Goal: Complete application form

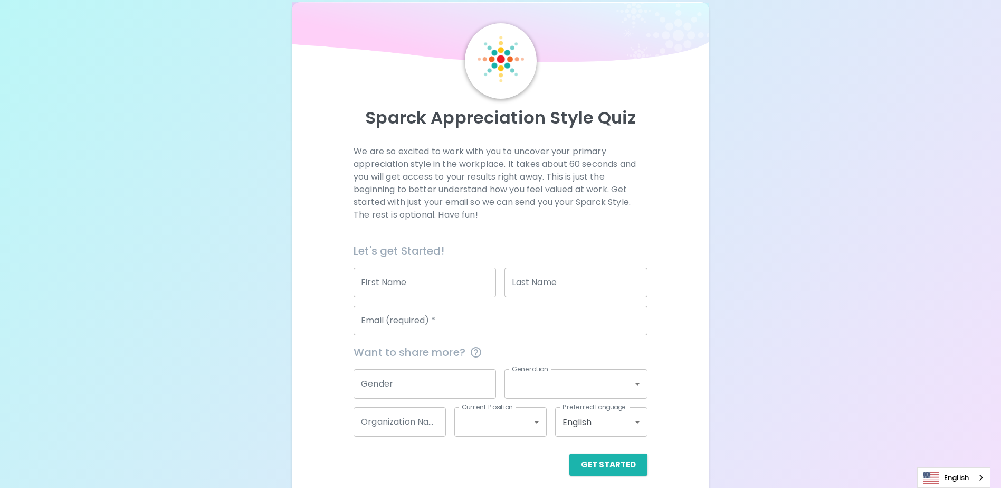
scroll to position [28, 0]
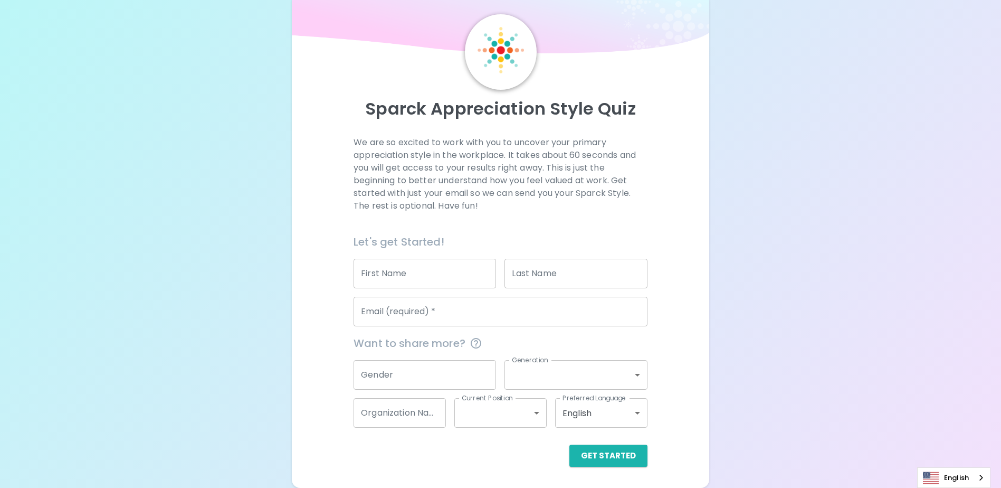
click at [438, 264] on input "First Name" at bounding box center [425, 274] width 142 height 30
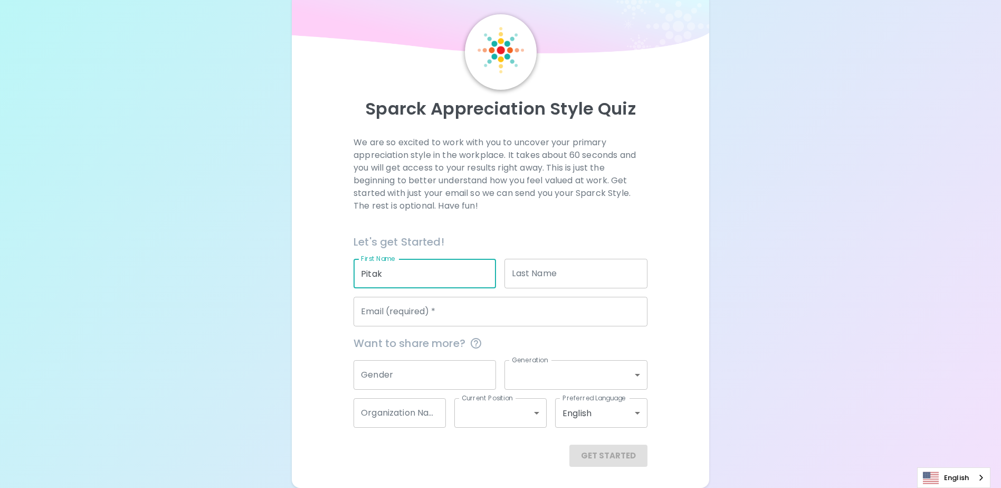
type input "Pitak"
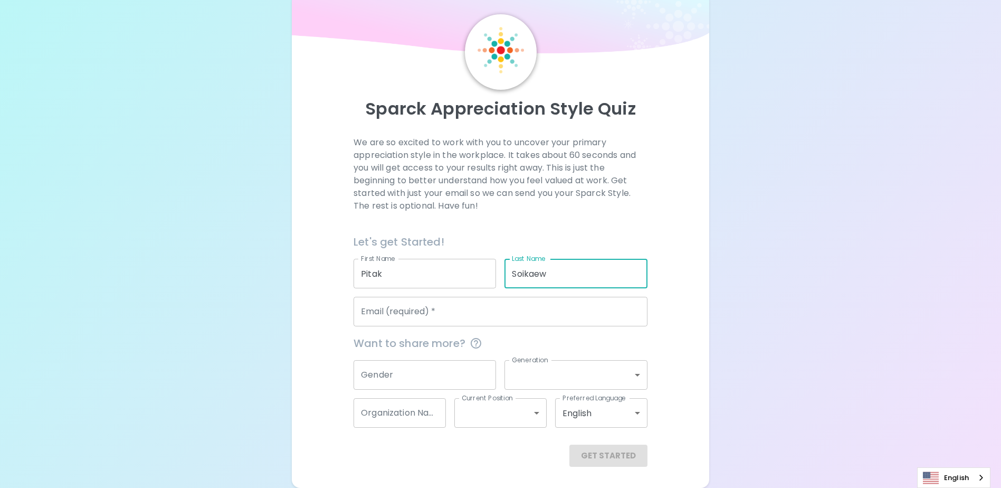
type input "Soikaew"
click at [388, 305] on div "Email (required)   * Email (required)   *" at bounding box center [501, 312] width 294 height 30
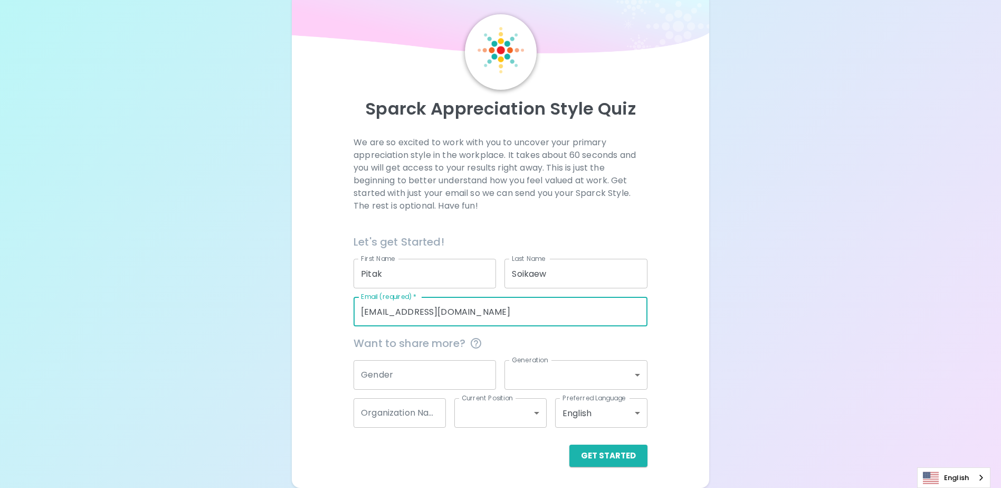
type input "[EMAIL_ADDRESS][DOMAIN_NAME]"
click at [419, 362] on input "Gender" at bounding box center [425, 375] width 142 height 30
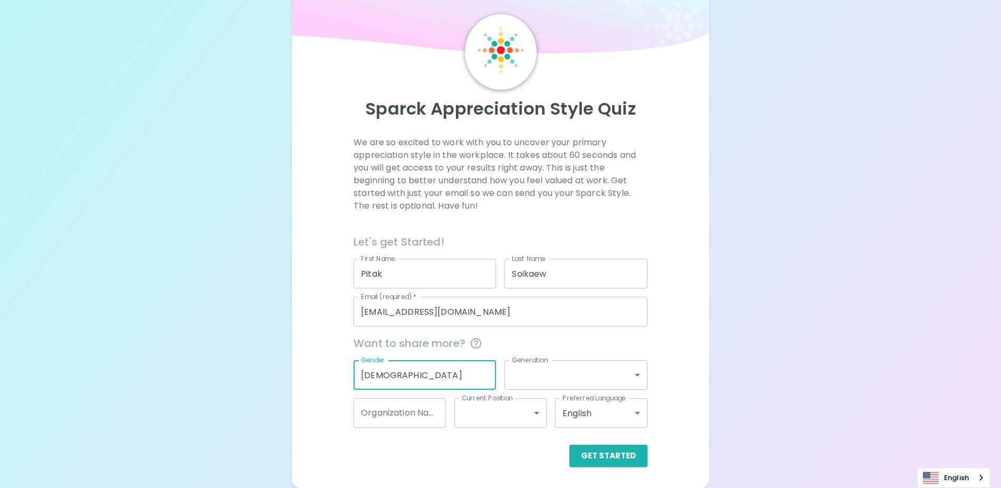
type input "[DEMOGRAPHIC_DATA]"
click at [550, 376] on body "Sparck Appreciation Style Quiz We are so excited to work with you to uncover yo…" at bounding box center [500, 230] width 1001 height 516
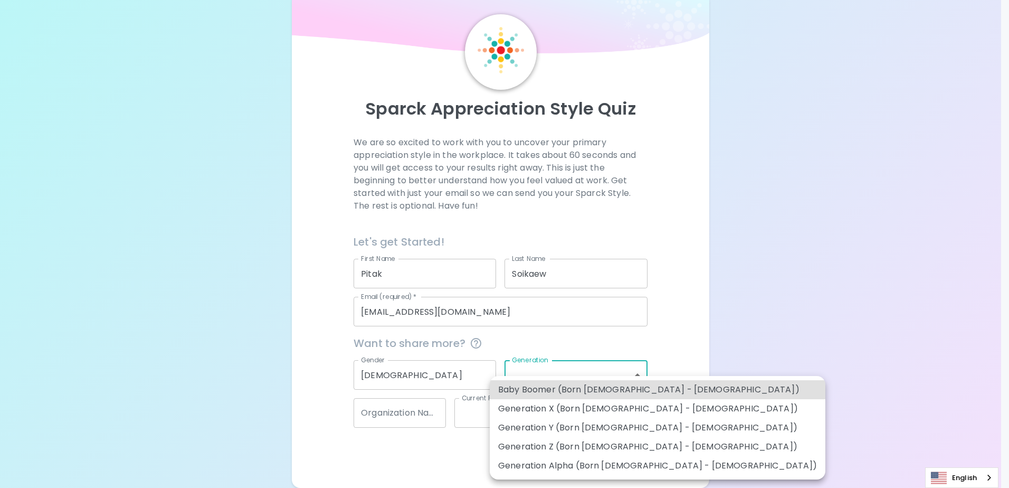
click at [572, 422] on li "Generation Y (Born [DEMOGRAPHIC_DATA] - [DEMOGRAPHIC_DATA])" at bounding box center [658, 427] width 336 height 19
type input "generation_y"
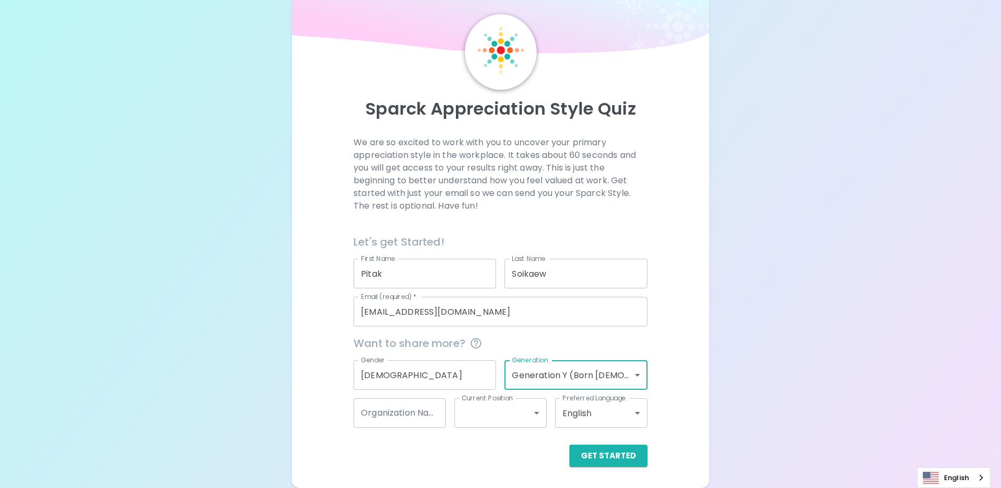
click at [747, 383] on div "Sparck Appreciation Style Quiz We are so excited to work with you to uncover yo…" at bounding box center [500, 230] width 1001 height 516
click at [829, 319] on div "Sparck Appreciation Style Quiz We are so excited to work with you to uncover yo…" at bounding box center [500, 230] width 1001 height 516
click at [417, 411] on div "Organization Name Organization Name" at bounding box center [400, 413] width 92 height 30
click at [413, 420] on input "Organization Name" at bounding box center [400, 413] width 92 height 30
click at [383, 443] on div "Get Started" at bounding box center [496, 446] width 302 height 39
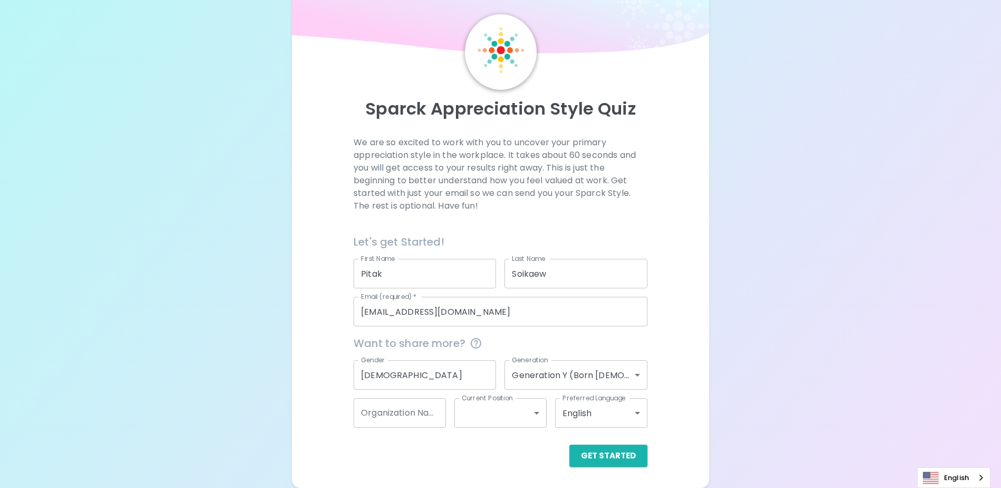
click at [399, 416] on input "Organization Name" at bounding box center [400, 413] width 92 height 30
click at [388, 441] on div "Get Started" at bounding box center [496, 446] width 302 height 39
click at [396, 421] on input "Organization Name" at bounding box center [400, 413] width 92 height 30
click at [391, 444] on div "Get Started" at bounding box center [496, 446] width 302 height 39
click at [396, 418] on input "Organization Name" at bounding box center [400, 413] width 92 height 30
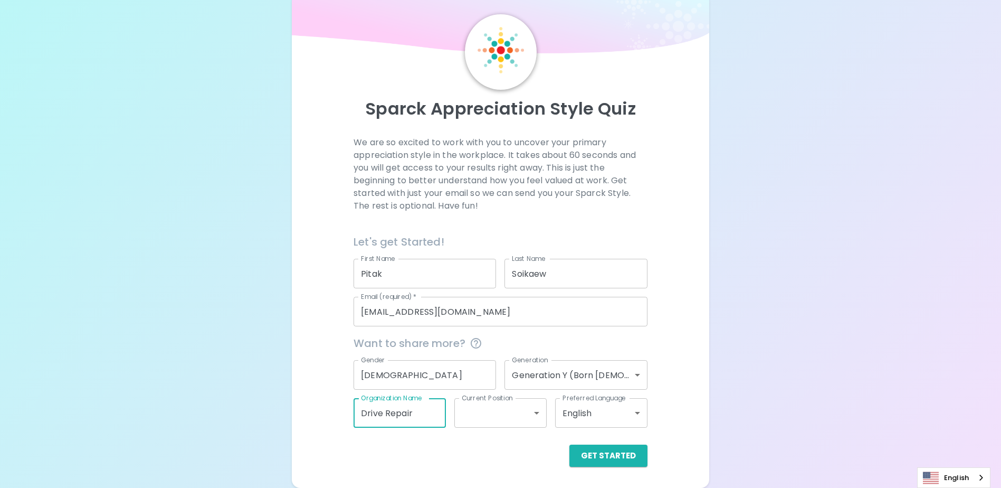
type input "Drive Repair"
click at [478, 417] on body "Sparck Appreciation Style Quiz We are so excited to work with you to uncover yo…" at bounding box center [500, 230] width 1001 height 516
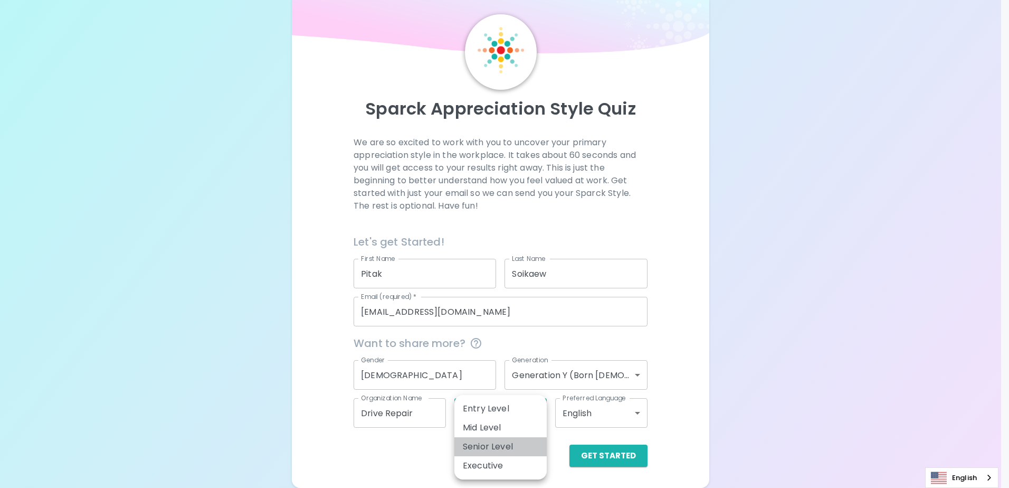
click at [491, 441] on li "Senior Level" at bounding box center [500, 446] width 92 height 19
type input "senior_level"
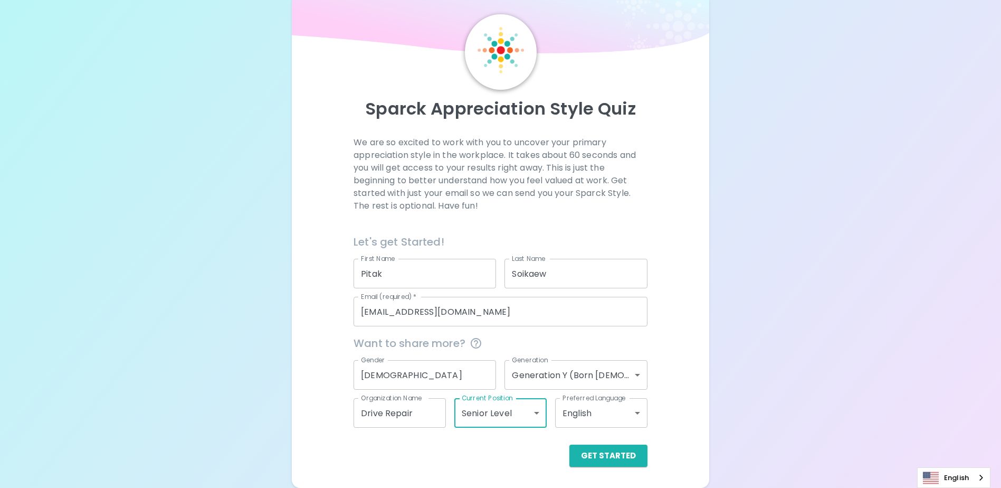
click at [620, 406] on body "Sparck Appreciation Style Quiz We are so excited to work with you to uncover yo…" at bounding box center [500, 230] width 1001 height 516
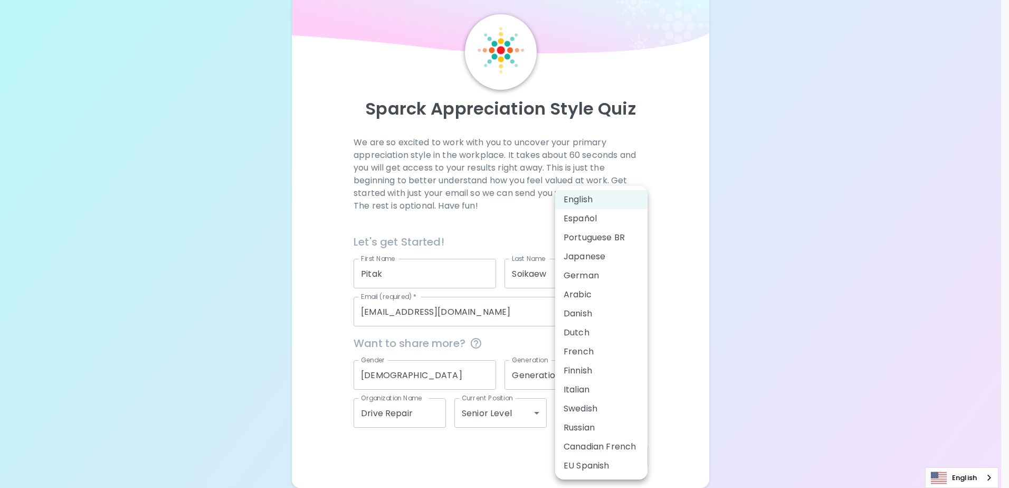
click at [746, 368] on div at bounding box center [504, 244] width 1009 height 488
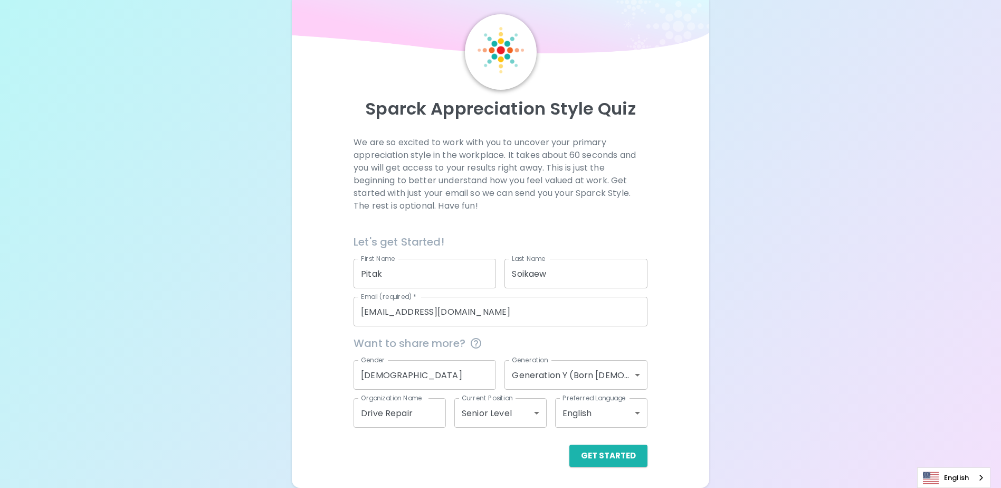
click at [601, 423] on body "Sparck Appreciation Style Quiz We are so excited to work with you to uncover yo…" at bounding box center [500, 230] width 1001 height 516
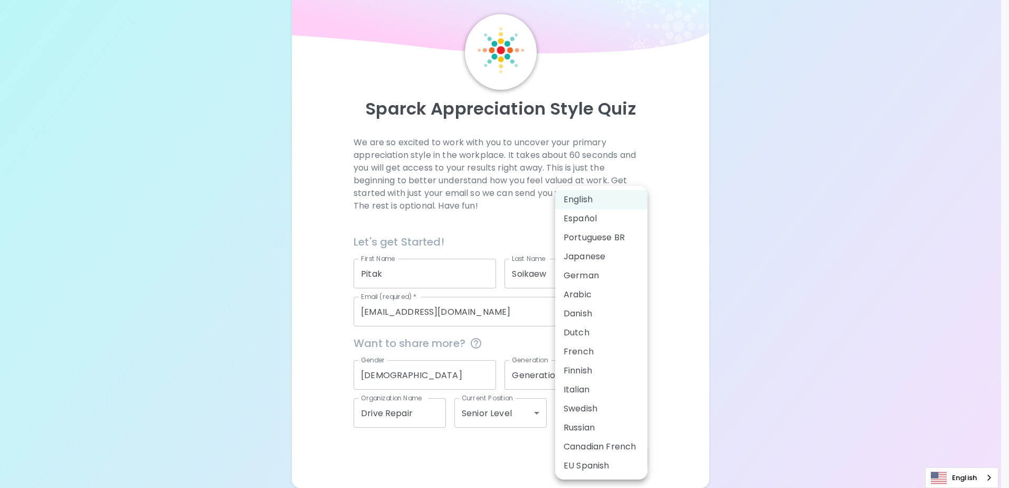
click at [681, 394] on div at bounding box center [504, 244] width 1009 height 488
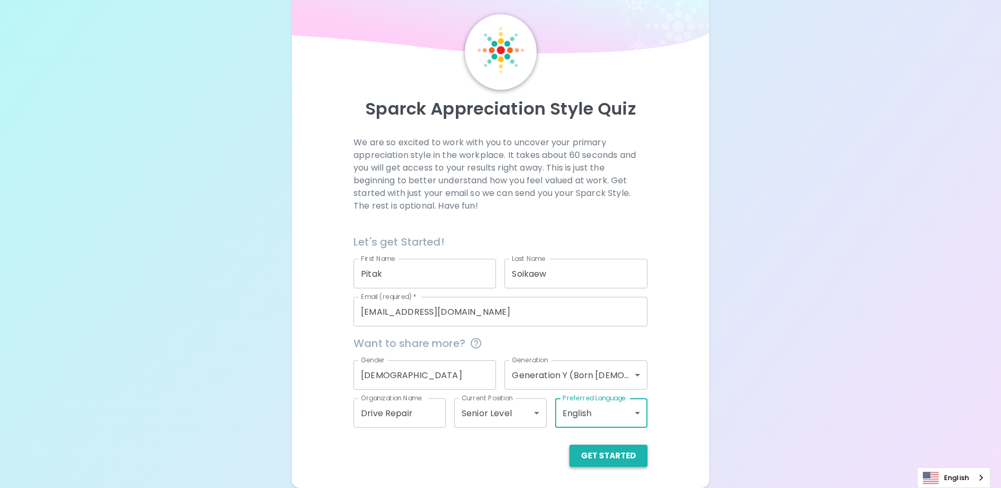
click at [628, 454] on button "Get Started" at bounding box center [608, 455] width 78 height 22
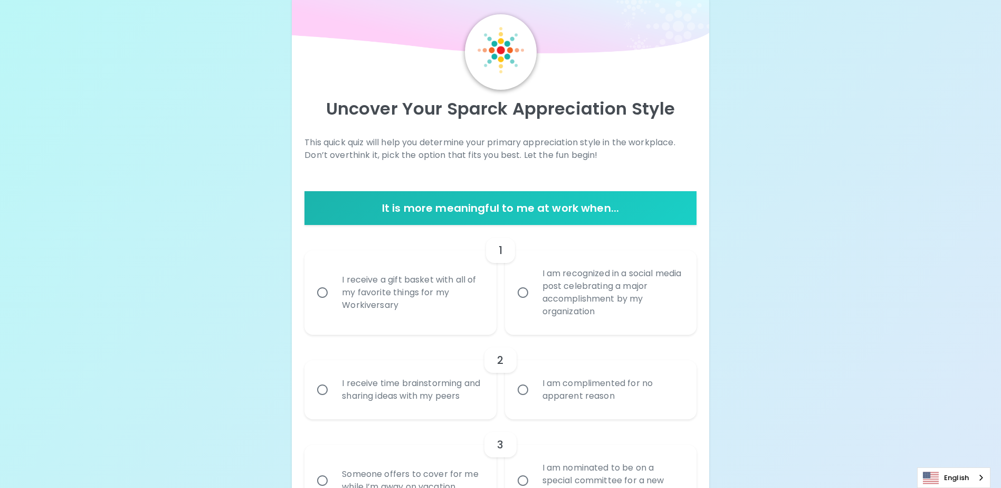
click at [606, 281] on div "I am recognized in a social media post celebrating a major accomplishment by my…" at bounding box center [612, 292] width 157 height 76
click at [534, 281] on input "I am recognized in a social media post celebrating a major accomplishment by my…" at bounding box center [523, 292] width 22 height 22
radio input "true"
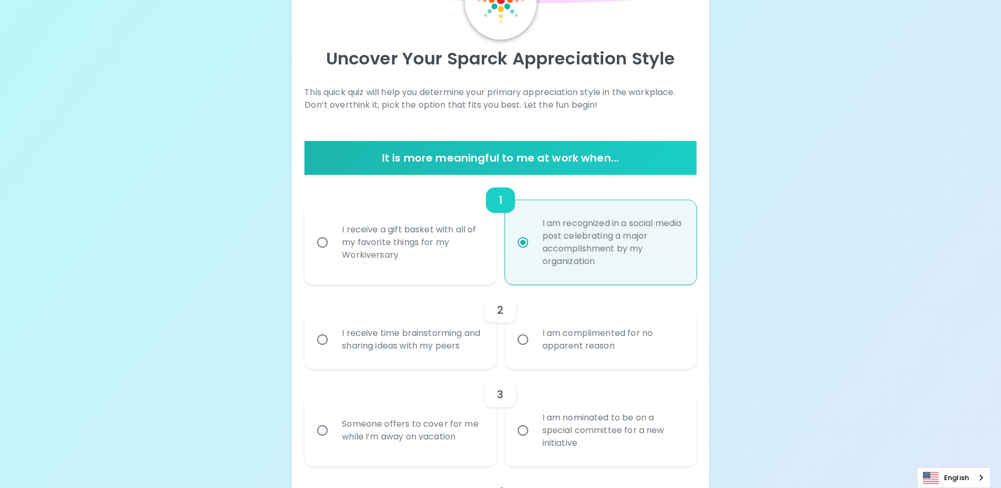
scroll to position [112, 0]
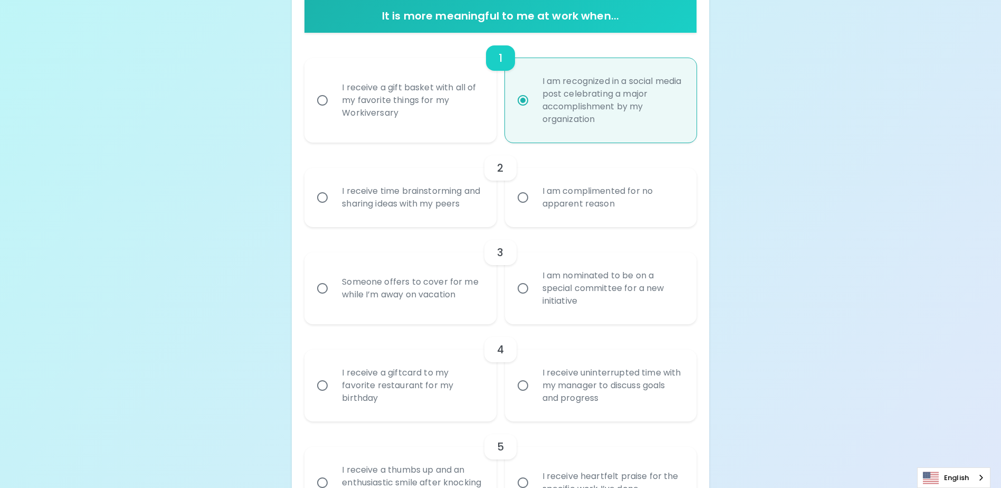
scroll to position [178, 0]
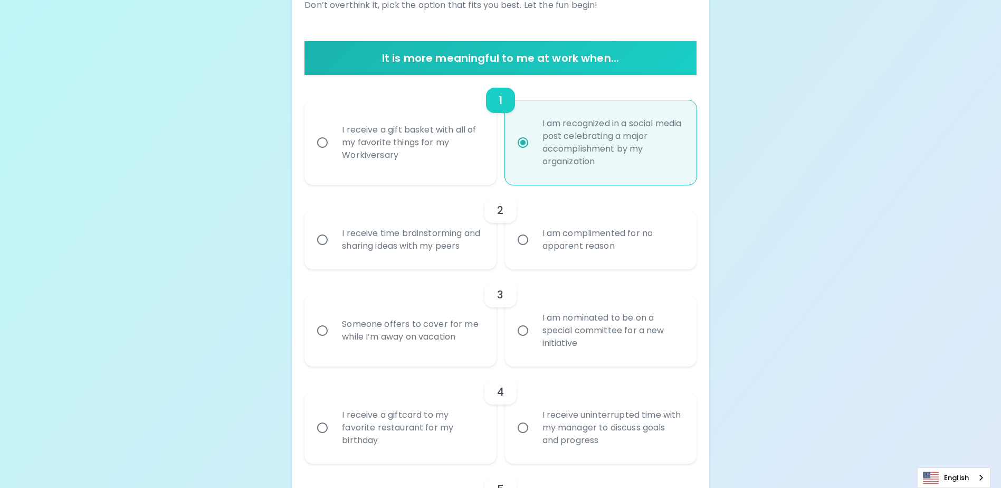
click at [433, 154] on div "I receive a gift basket with all of my favorite things for my Workiversary" at bounding box center [412, 142] width 157 height 63
click at [334, 154] on input "I receive a gift basket with all of my favorite things for my Workiversary" at bounding box center [322, 142] width 22 height 22
radio input "true"
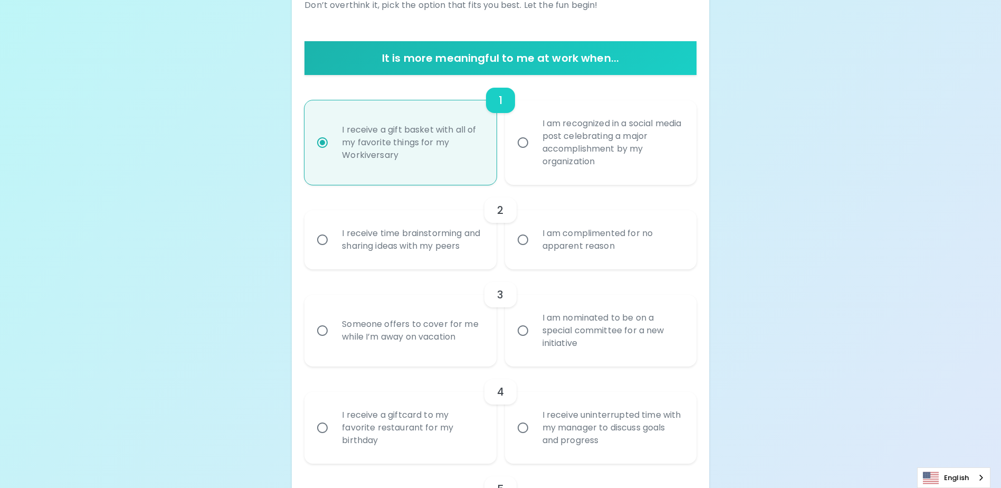
click at [416, 241] on div "I receive time brainstorming and sharing ideas with my peers" at bounding box center [412, 239] width 157 height 51
click at [334, 241] on input "I receive time brainstorming and sharing ideas with my peers" at bounding box center [322, 239] width 22 height 22
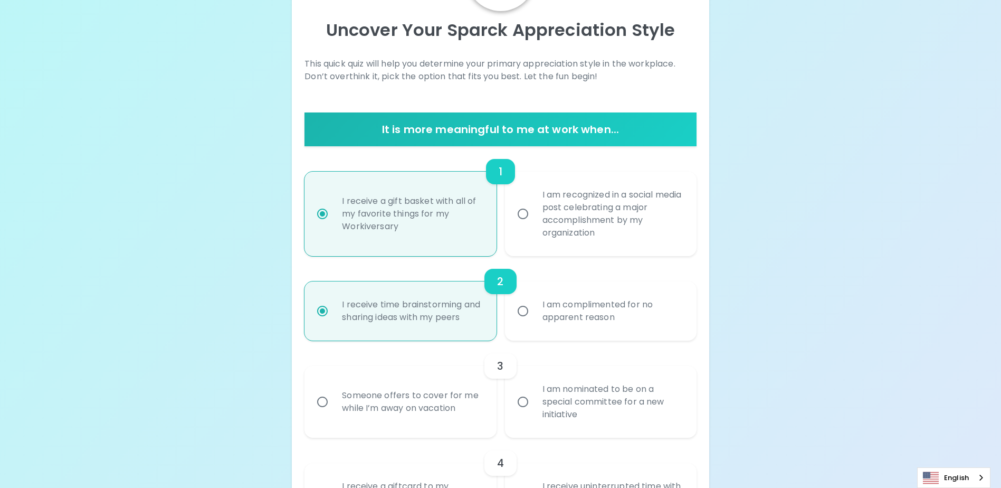
scroll to position [209, 0]
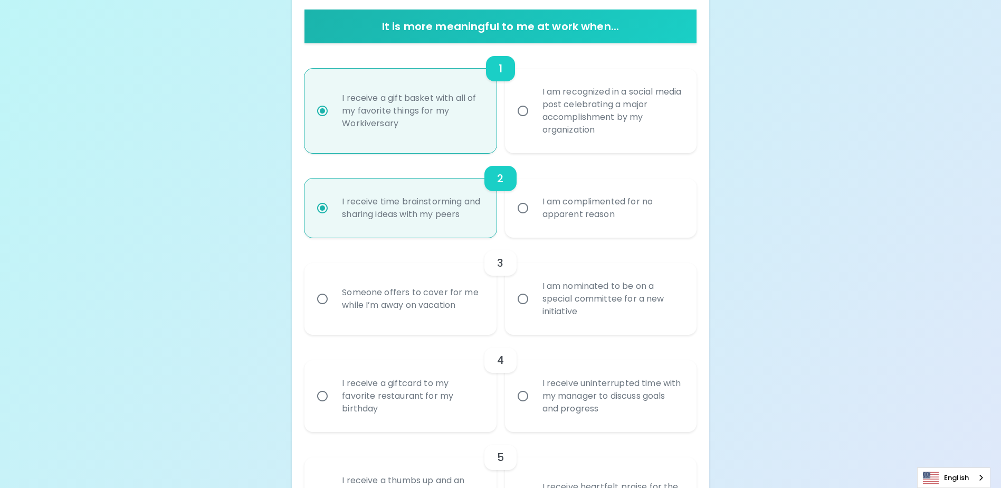
radio input "true"
click at [541, 318] on div "I am nominated to be on a special committee for a new initiative" at bounding box center [612, 298] width 157 height 63
click at [534, 310] on input "I am nominated to be on a special committee for a new initiative" at bounding box center [523, 299] width 22 height 22
radio input "false"
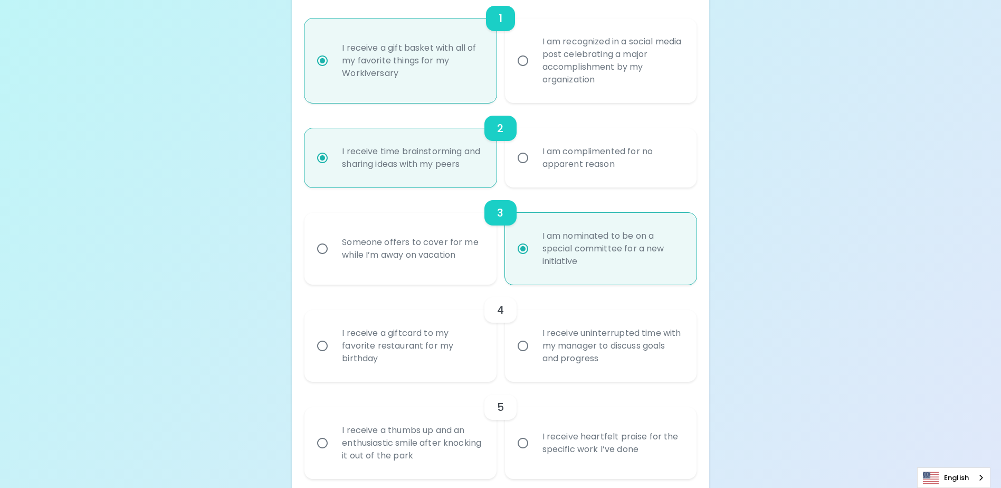
scroll to position [294, 0]
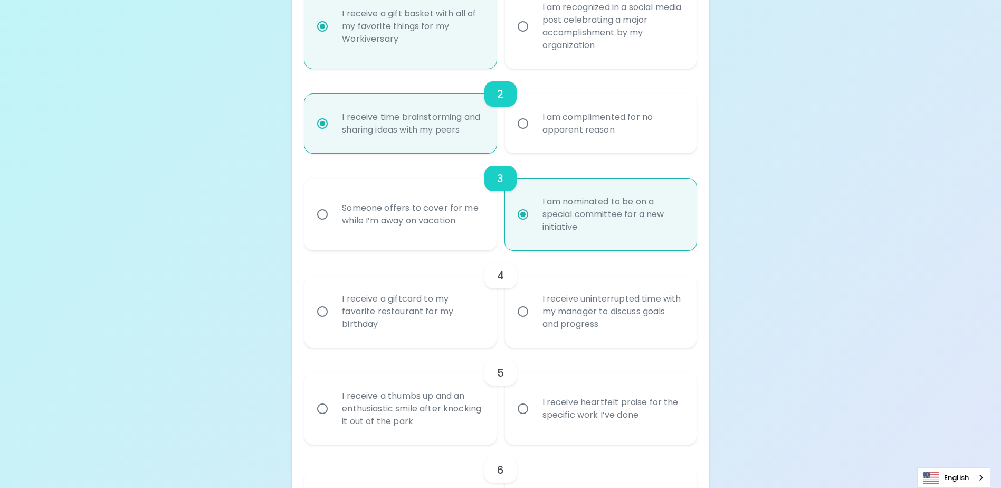
radio input "true"
click at [408, 326] on div "I receive a giftcard to my favorite restaurant for my birthday" at bounding box center [412, 311] width 157 height 63
click at [334, 322] on input "I receive a giftcard to my favorite restaurant for my birthday" at bounding box center [322, 311] width 22 height 22
radio input "false"
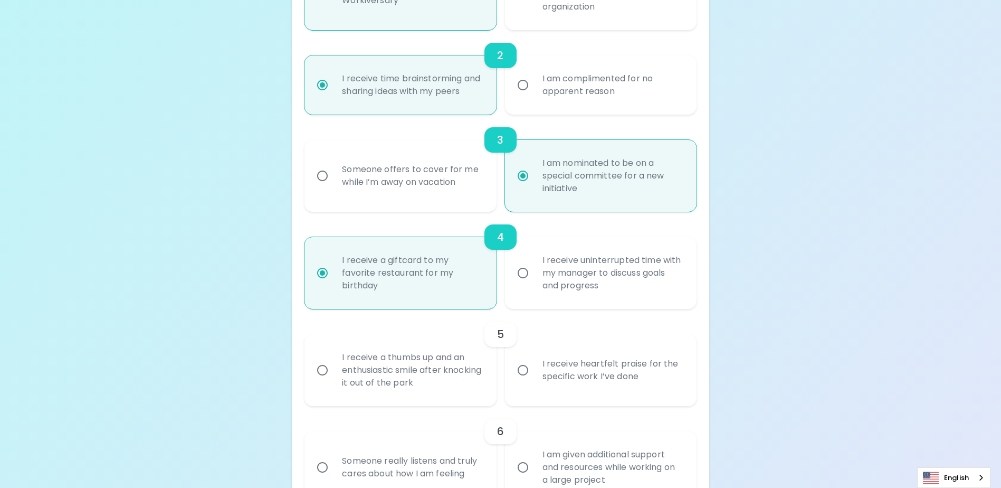
scroll to position [378, 0]
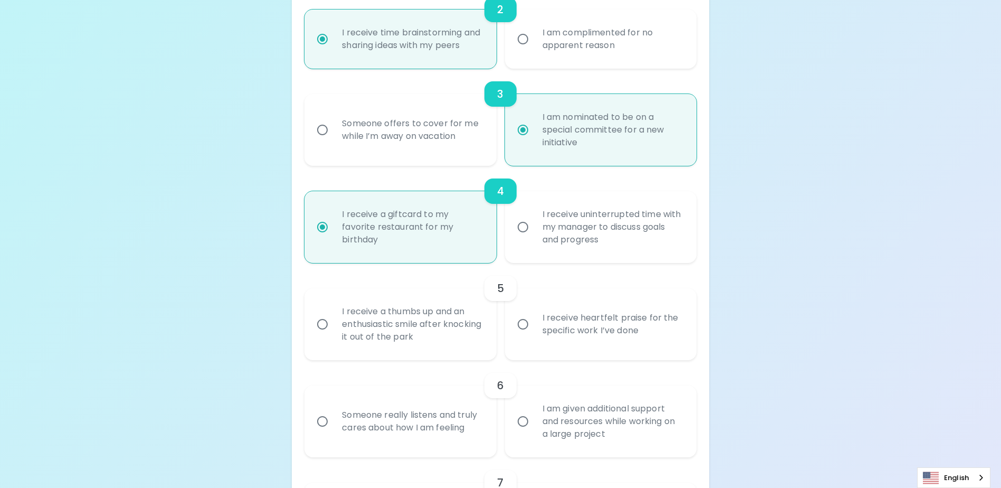
radio input "true"
click at [581, 327] on div "I receive heartfelt praise for the specific work I’ve done" at bounding box center [612, 324] width 157 height 51
click at [534, 327] on input "I receive heartfelt praise for the specific work I’ve done" at bounding box center [523, 324] width 22 height 22
radio input "false"
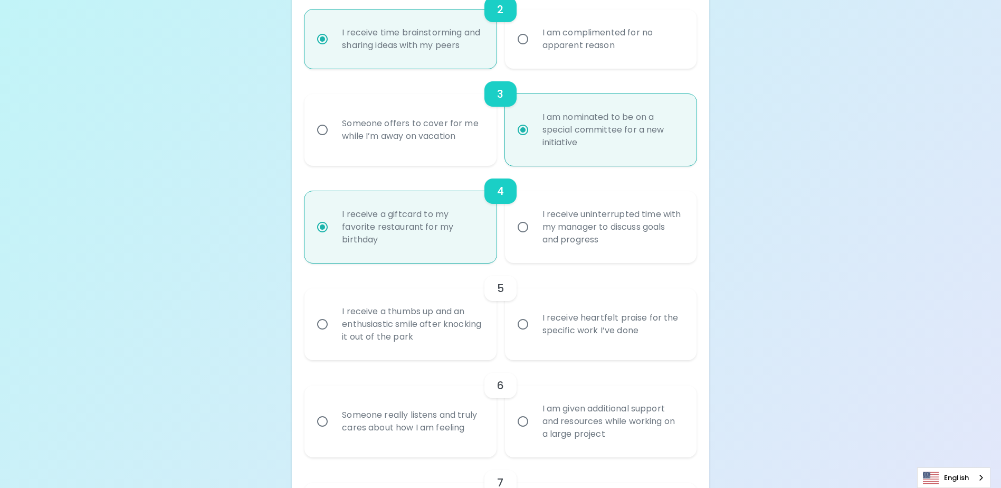
radio input "false"
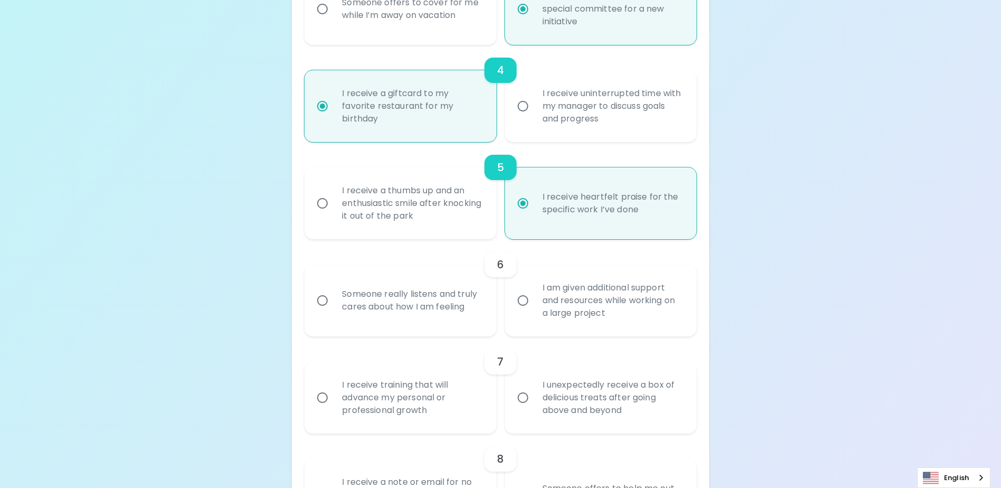
scroll to position [516, 0]
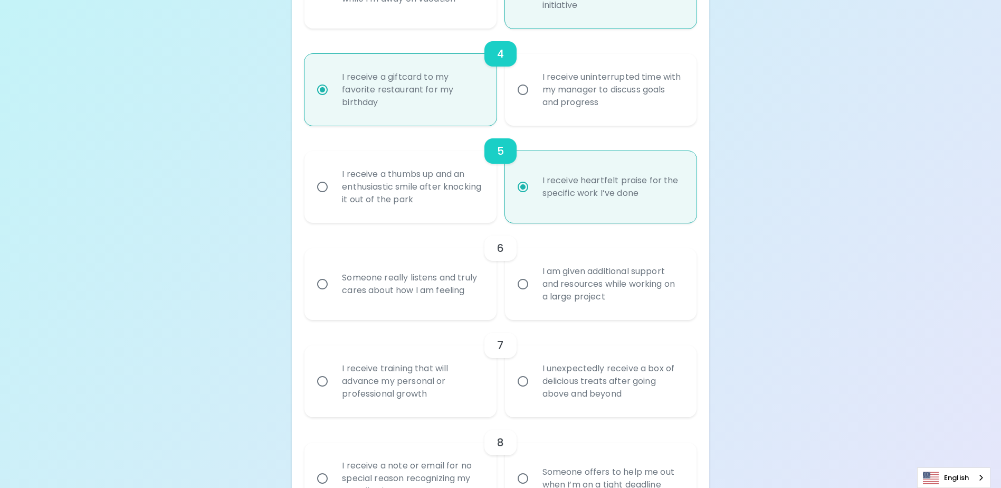
radio input "true"
click at [646, 305] on div "I am given additional support and resources while working on a large project" at bounding box center [612, 283] width 157 height 63
click at [534, 295] on input "I am given additional support and resources while working on a large project" at bounding box center [523, 284] width 22 height 22
radio input "false"
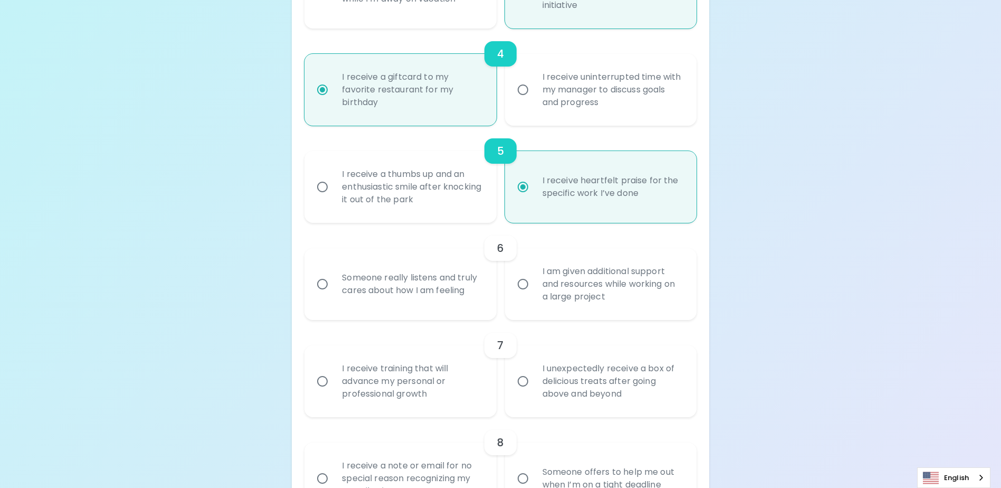
radio input "false"
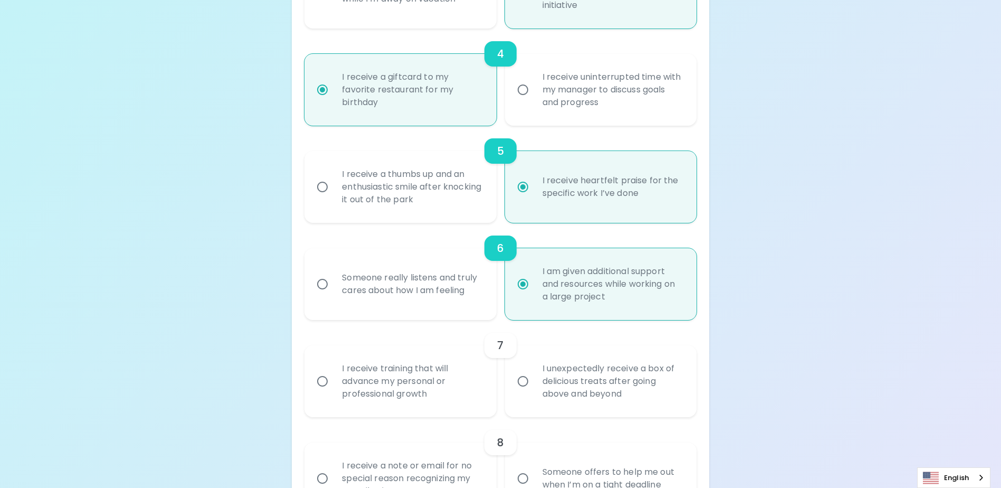
scroll to position [600, 0]
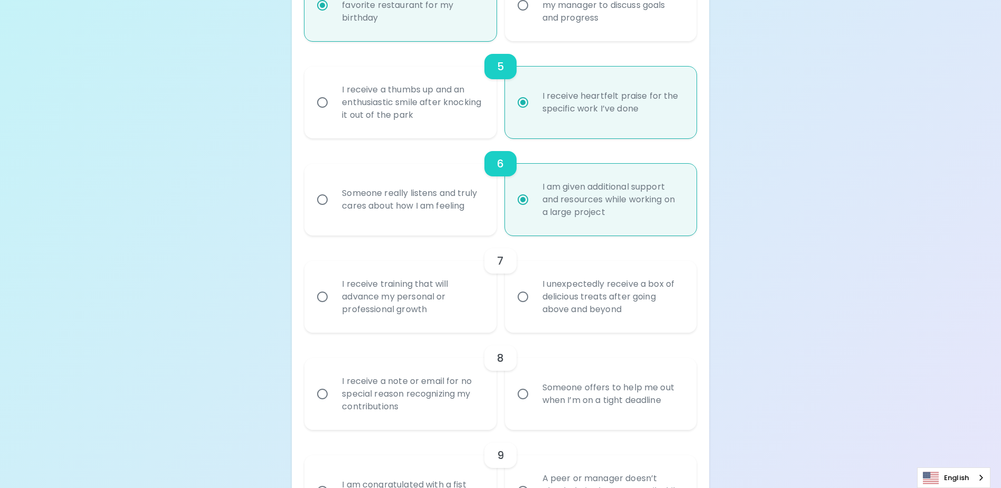
radio input "true"
click at [403, 312] on div "I receive training that will advance my personal or professional growth" at bounding box center [412, 296] width 157 height 63
click at [334, 308] on input "I receive training that will advance my personal or professional growth" at bounding box center [322, 296] width 22 height 22
radio input "false"
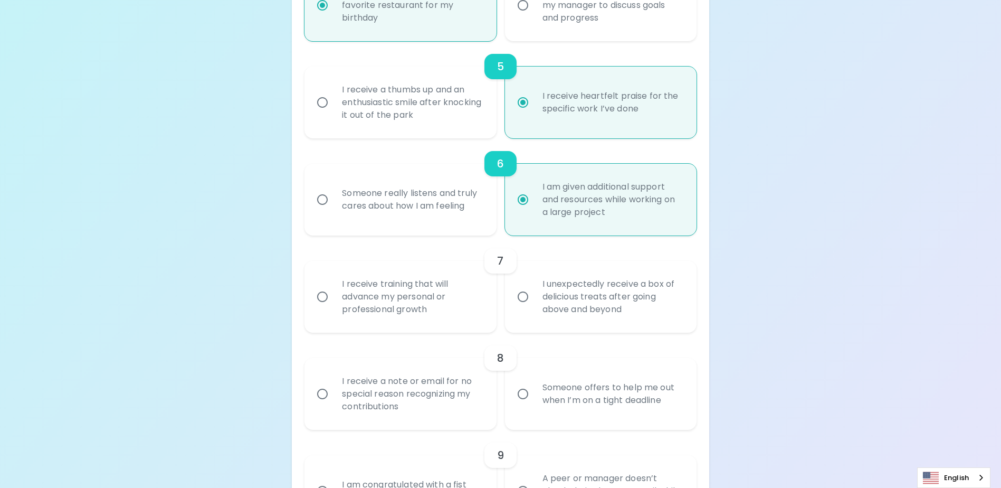
radio input "false"
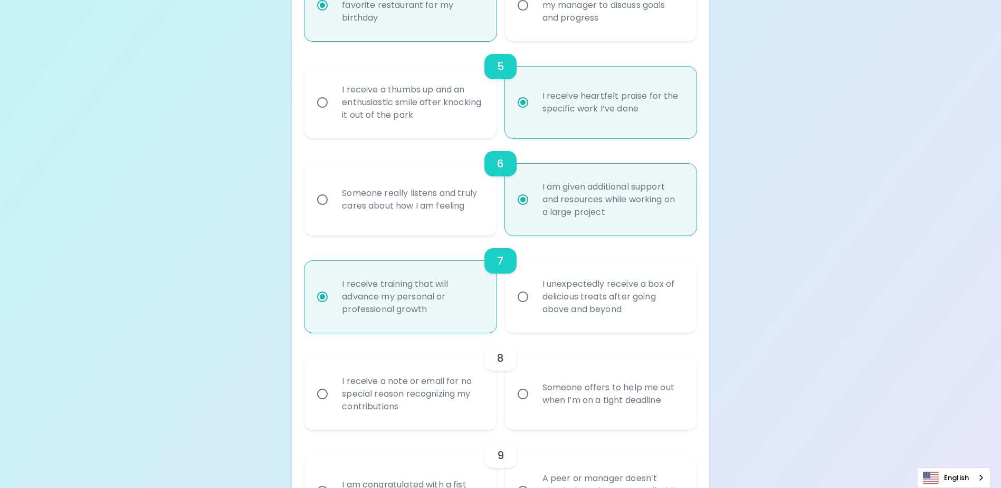
scroll to position [684, 0]
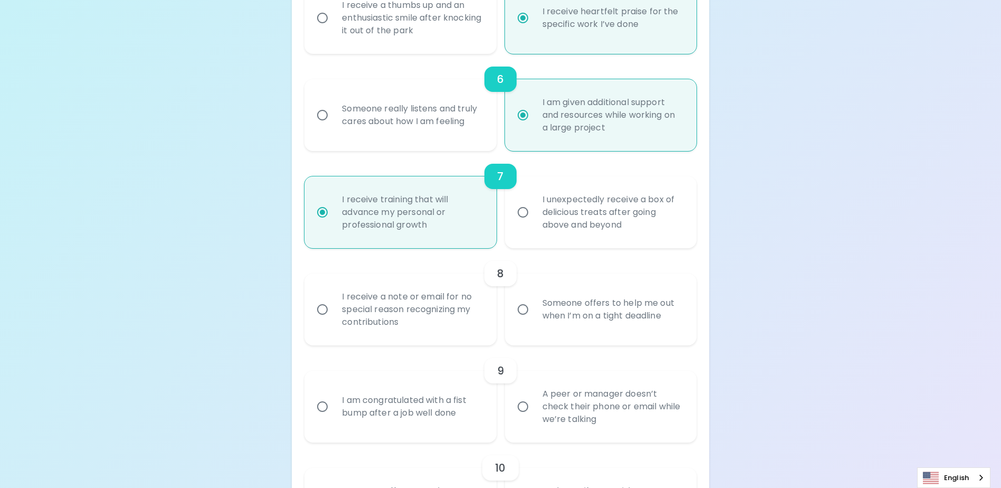
radio input "true"
click at [389, 330] on div "I receive a note or email for no special reason recognizing my contributions" at bounding box center [412, 309] width 157 height 63
click at [334, 320] on input "I receive a note or email for no special reason recognizing my contributions" at bounding box center [322, 309] width 22 height 22
radio input "false"
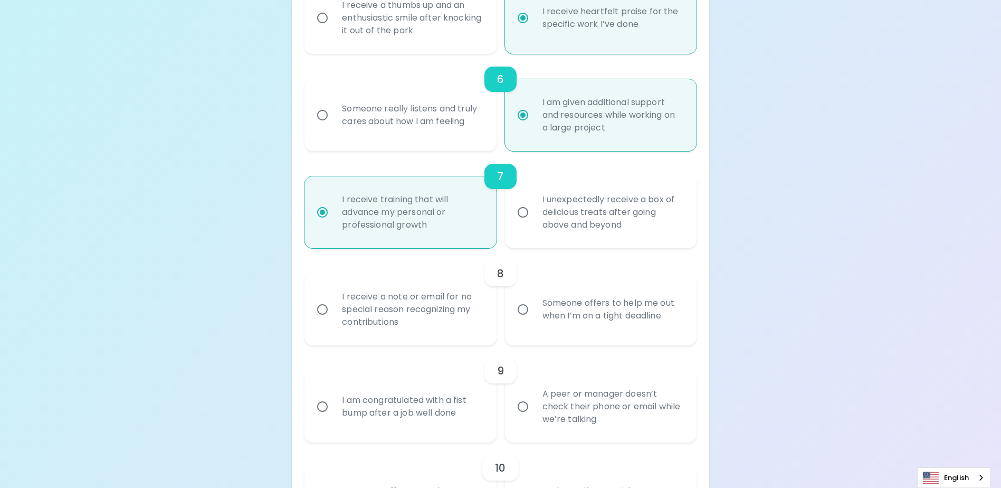
radio input "false"
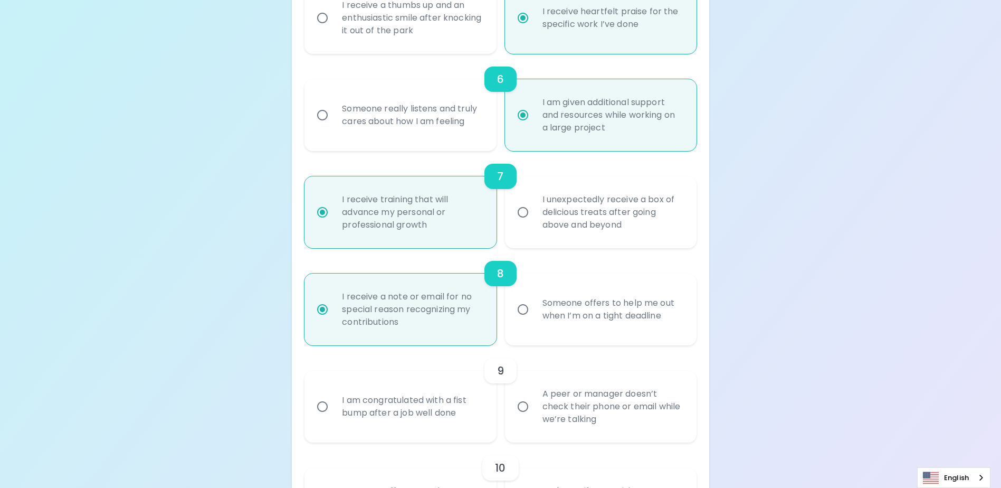
radio input "false"
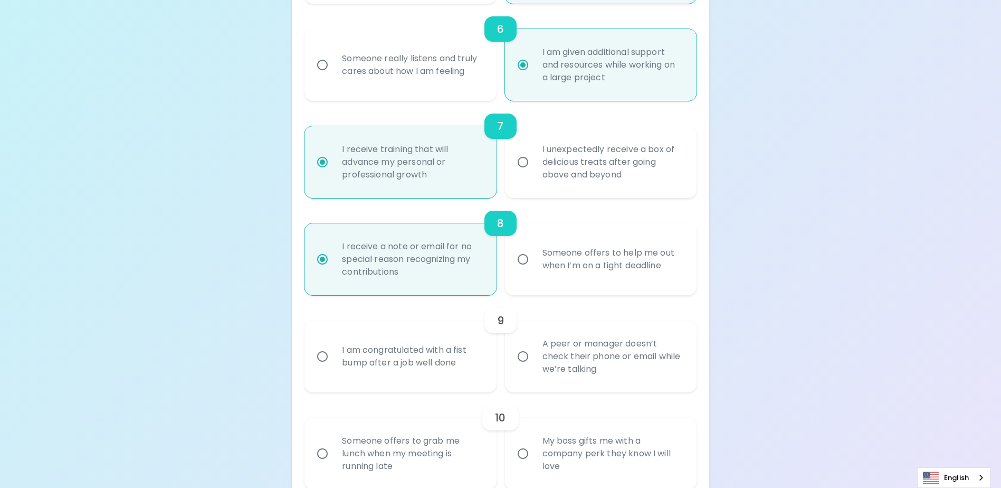
scroll to position [769, 0]
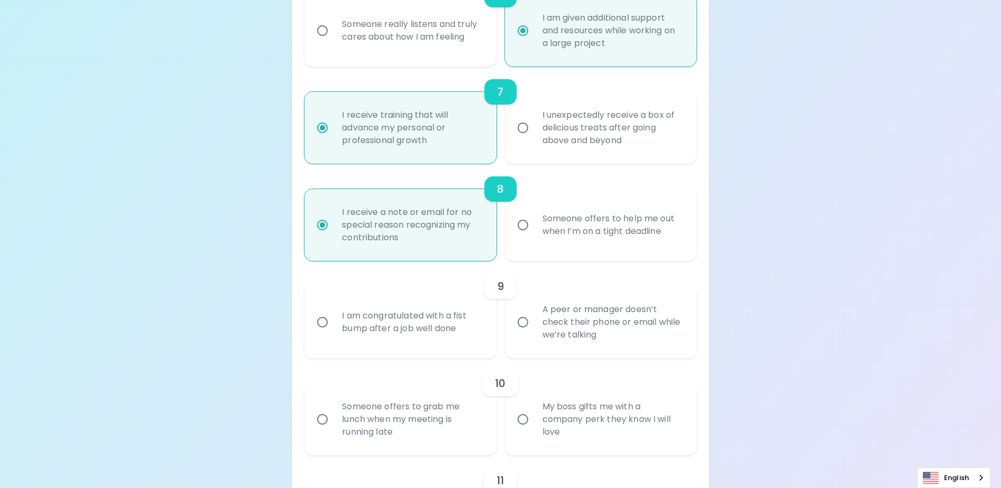
radio input "true"
click at [357, 340] on div "I am congratulated with a fist bump after a job well done" at bounding box center [412, 322] width 157 height 51
click at [334, 333] on input "I am congratulated with a fist bump after a job well done" at bounding box center [322, 322] width 22 height 22
radio input "false"
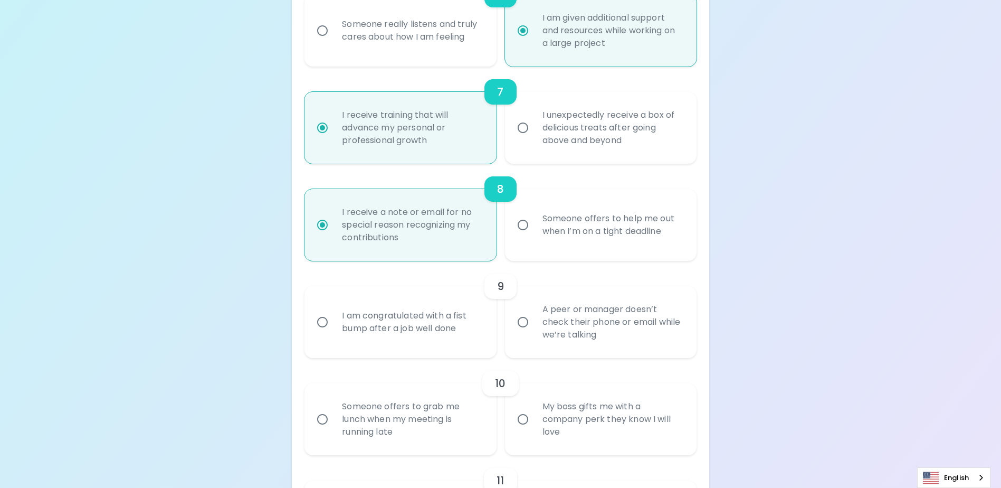
radio input "false"
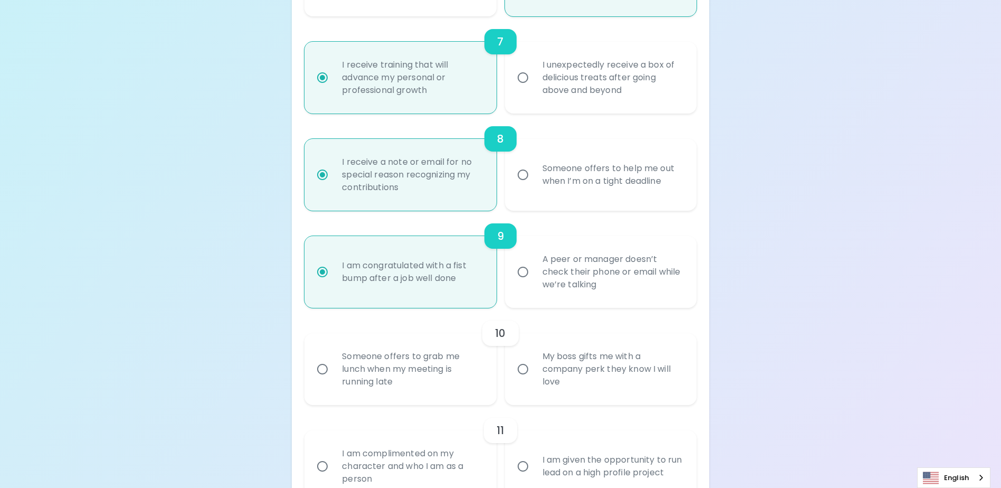
scroll to position [853, 0]
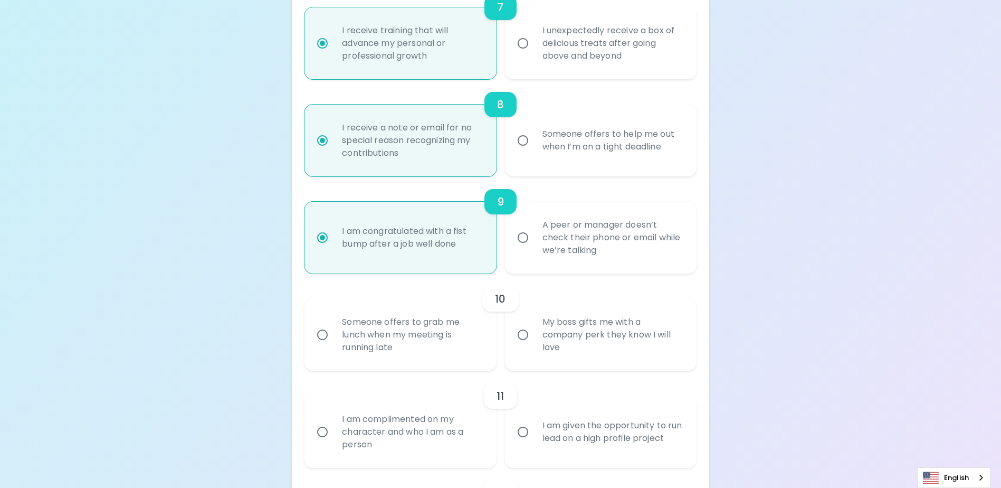
radio input "true"
click at [572, 355] on div "My boss gifts me with a company perk they know I will love" at bounding box center [612, 334] width 157 height 63
click at [534, 346] on input "My boss gifts me with a company perk they know I will love" at bounding box center [523, 334] width 22 height 22
radio input "false"
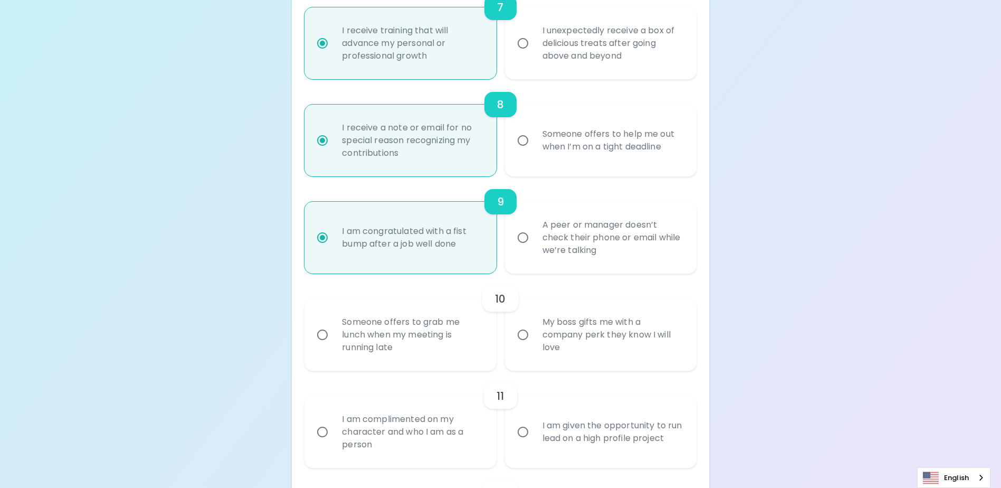
radio input "false"
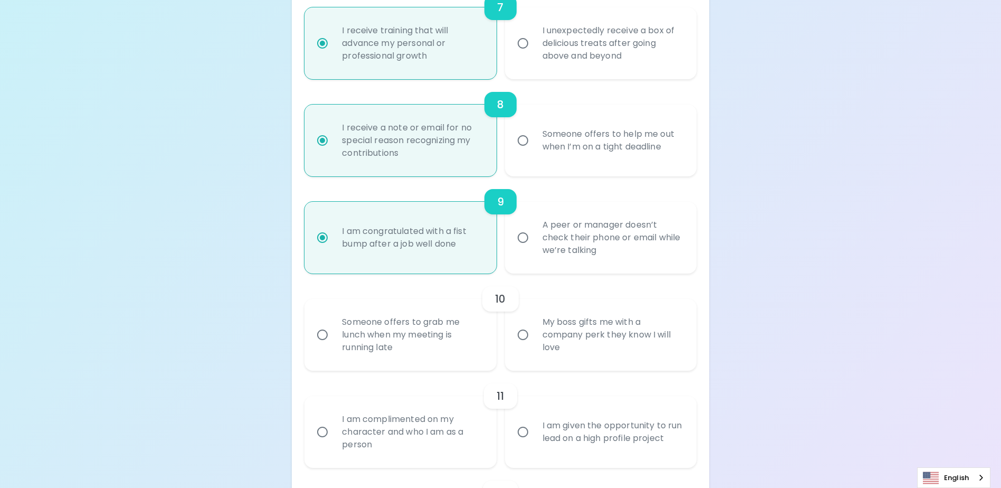
radio input "false"
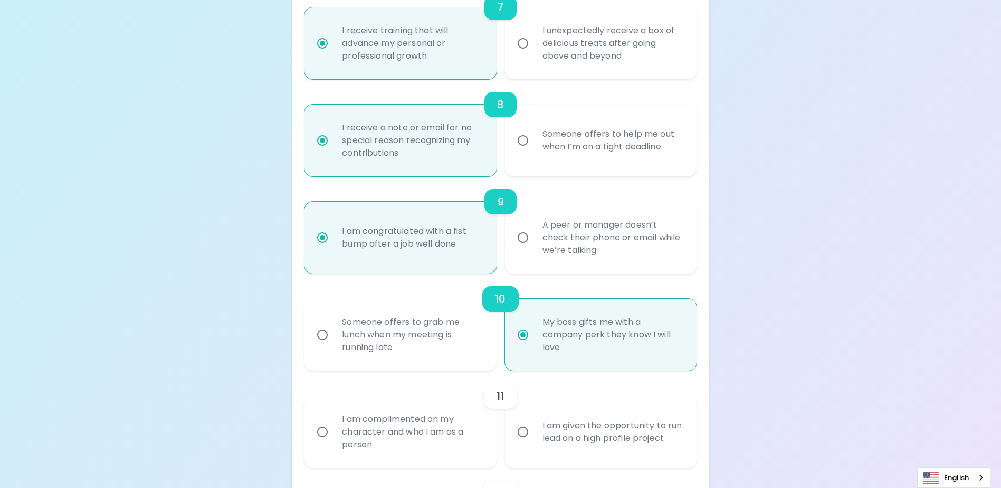
scroll to position [938, 0]
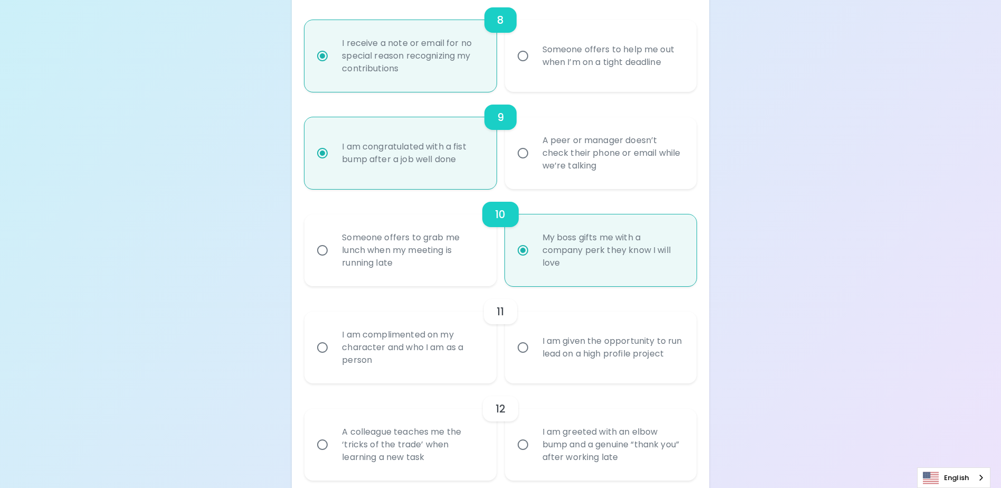
radio input "true"
click at [450, 359] on div "I am complimented on my character and who I am as a person" at bounding box center [412, 347] width 157 height 63
click at [334, 358] on input "I am complimented on my character and who I am as a person" at bounding box center [322, 347] width 22 height 22
radio input "false"
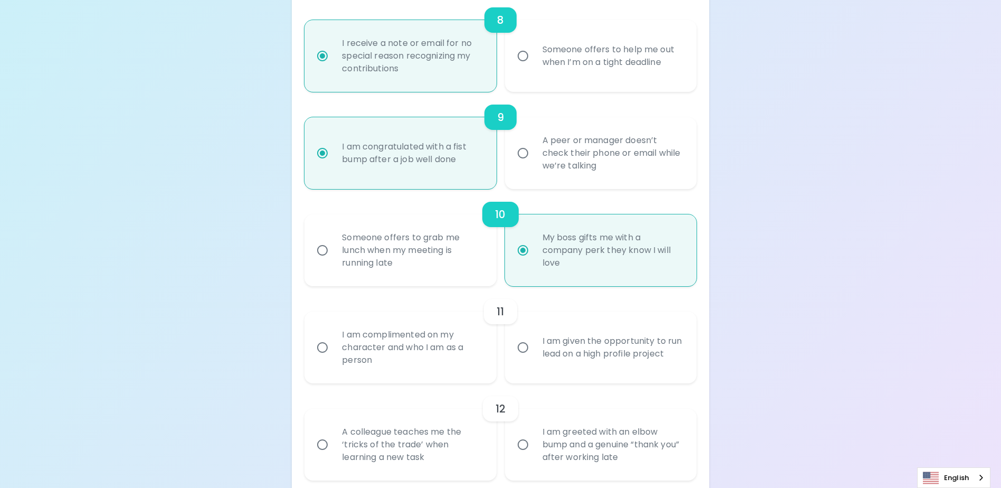
radio input "false"
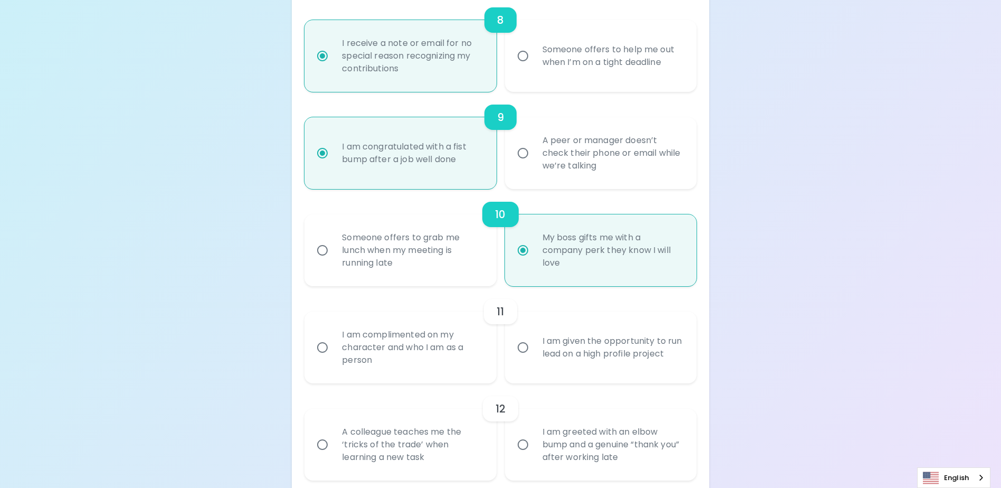
radio input "false"
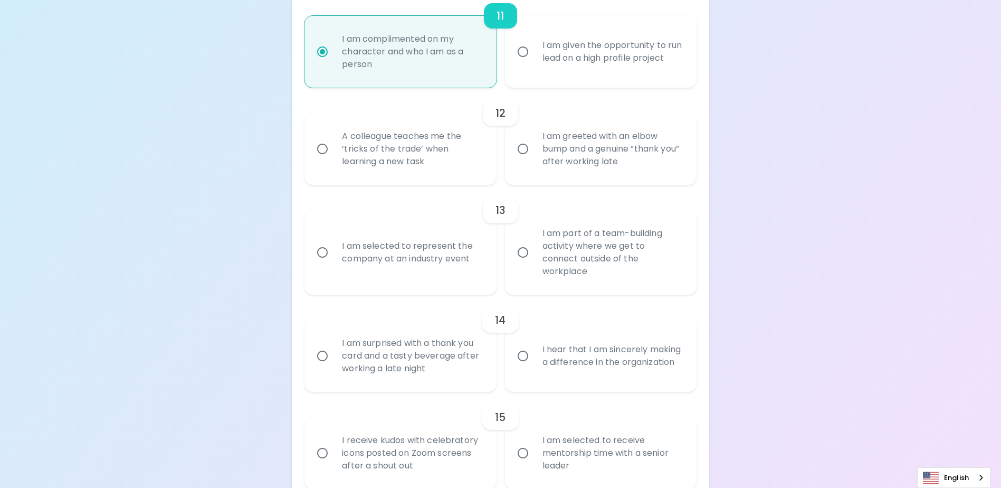
scroll to position [1286, 0]
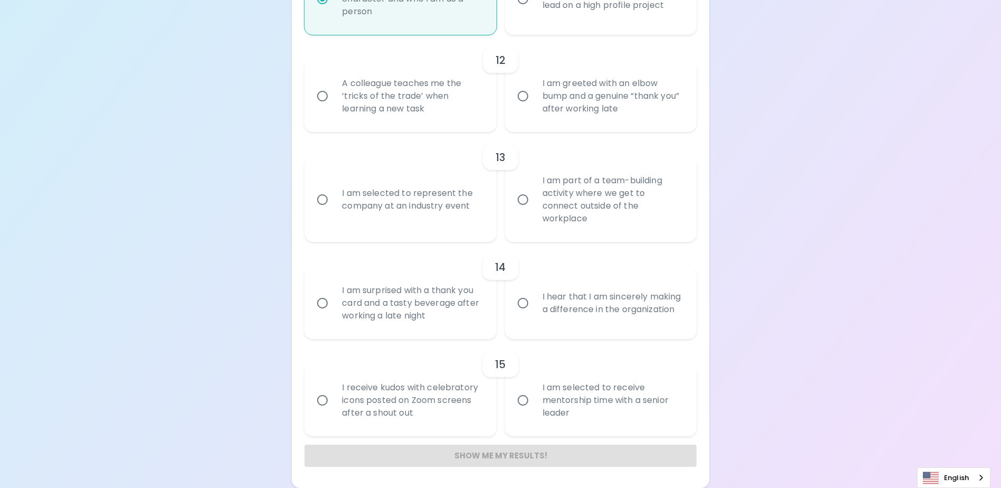
radio input "true"
click at [396, 105] on div "A colleague teaches me the ‘tricks of the trade’ when learning a new task" at bounding box center [412, 95] width 157 height 63
click at [334, 105] on input "A colleague teaches me the ‘tricks of the trade’ when learning a new task" at bounding box center [322, 96] width 22 height 22
radio input "false"
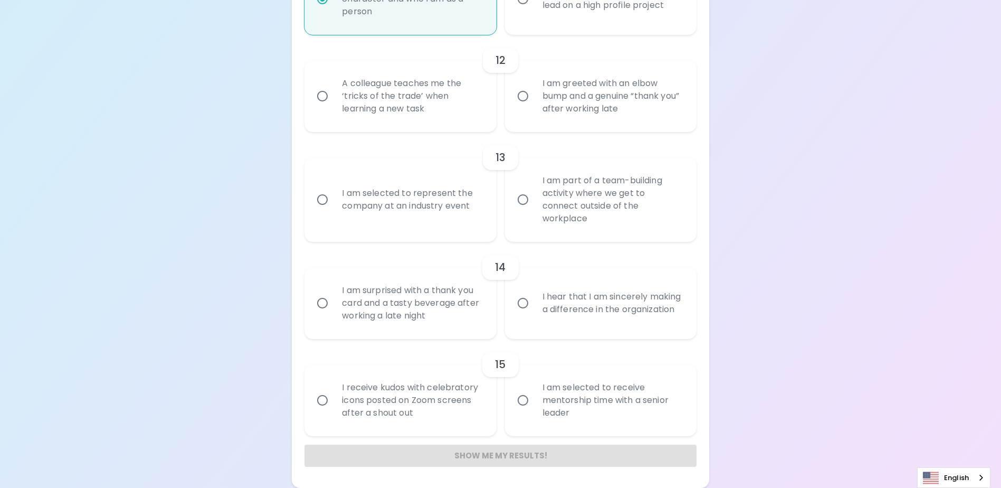
radio input "false"
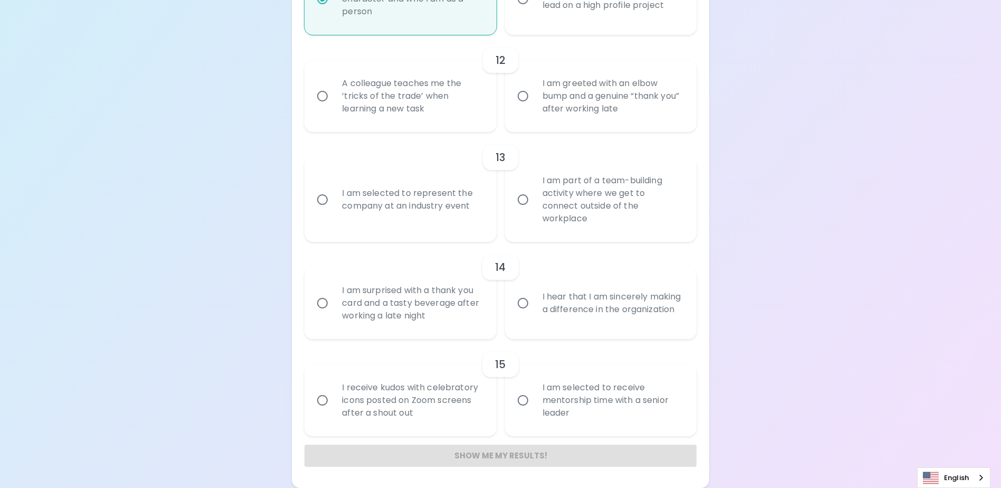
radio input "false"
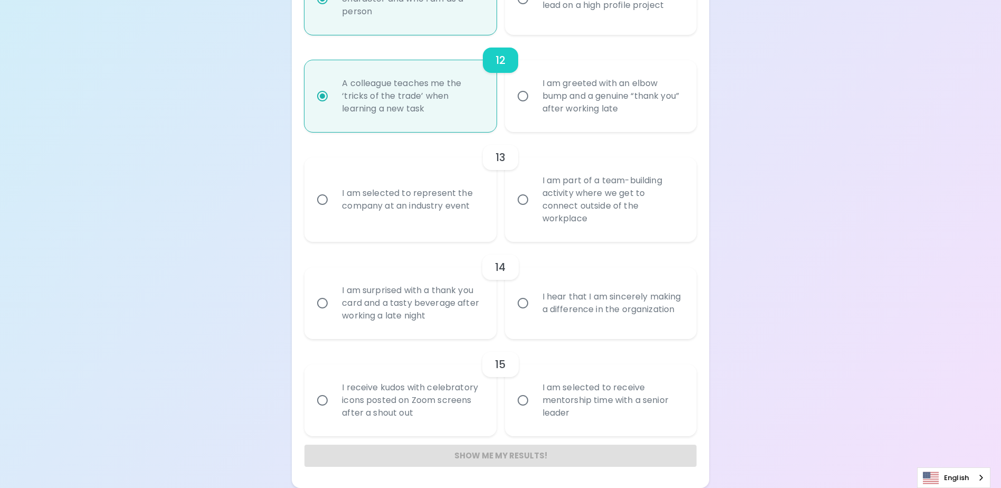
radio input "true"
click at [571, 208] on div "I am part of a team-building activity where we get to connect outside of the wo…" at bounding box center [612, 199] width 157 height 76
click at [534, 208] on input "I am part of a team-building activity where we get to connect outside of the wo…" at bounding box center [523, 199] width 22 height 22
radio input "false"
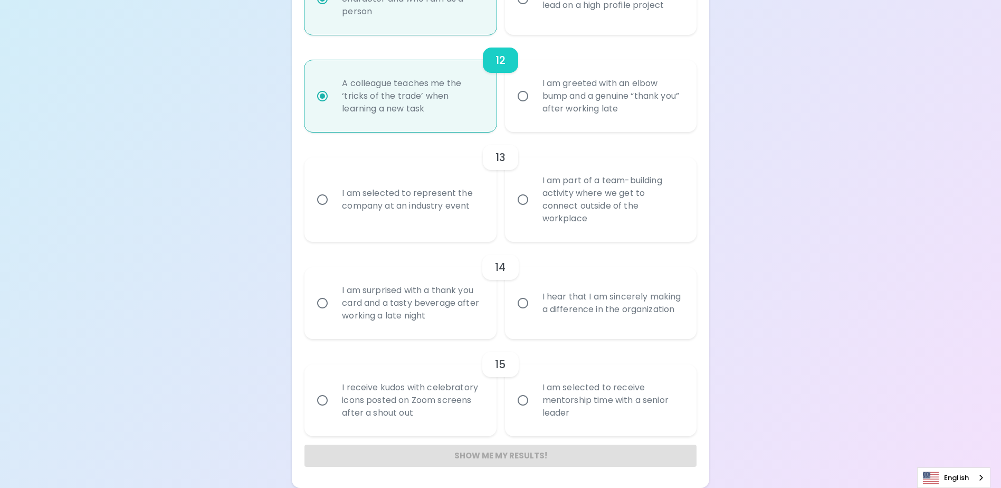
radio input "false"
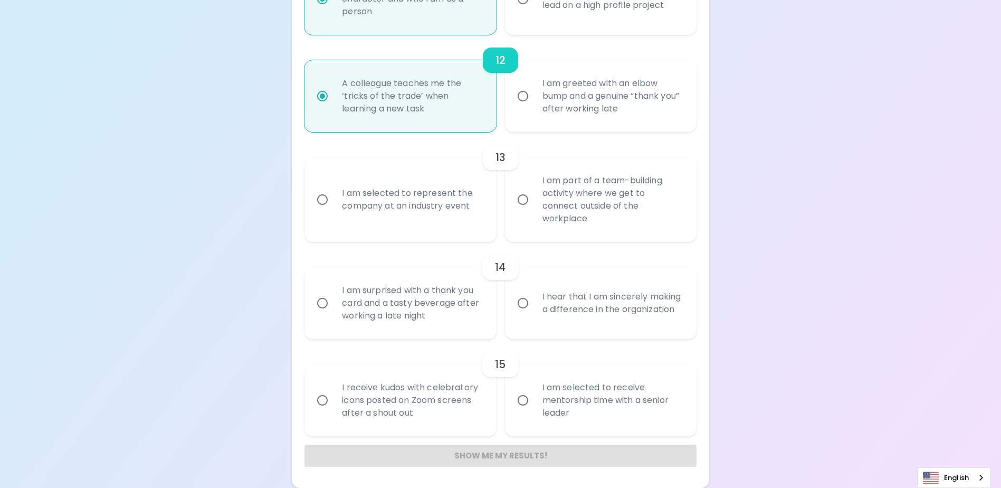
radio input "false"
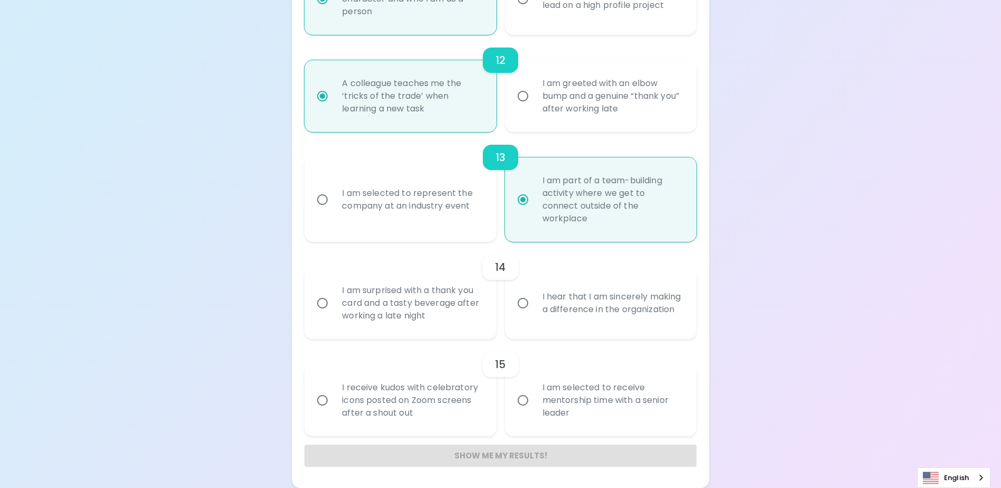
radio input "true"
click at [555, 292] on div "I hear that I am sincerely making a difference in the organization" at bounding box center [612, 303] width 157 height 51
click at [534, 292] on input "I hear that I am sincerely making a difference in the organization" at bounding box center [523, 303] width 22 height 22
radio input "false"
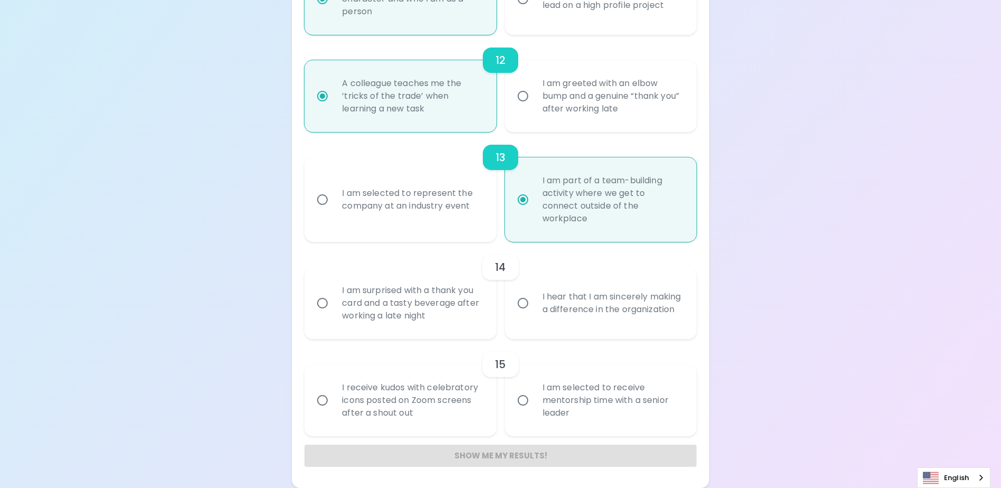
radio input "false"
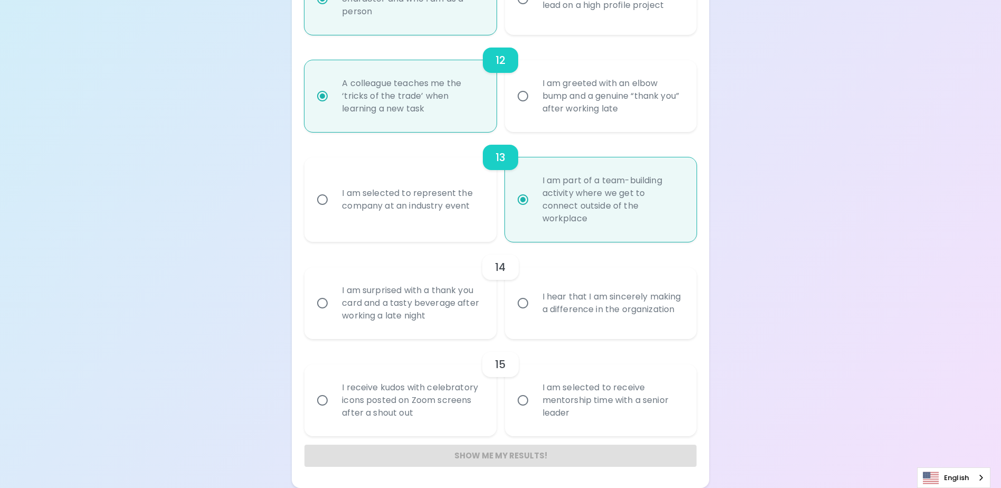
radio input "false"
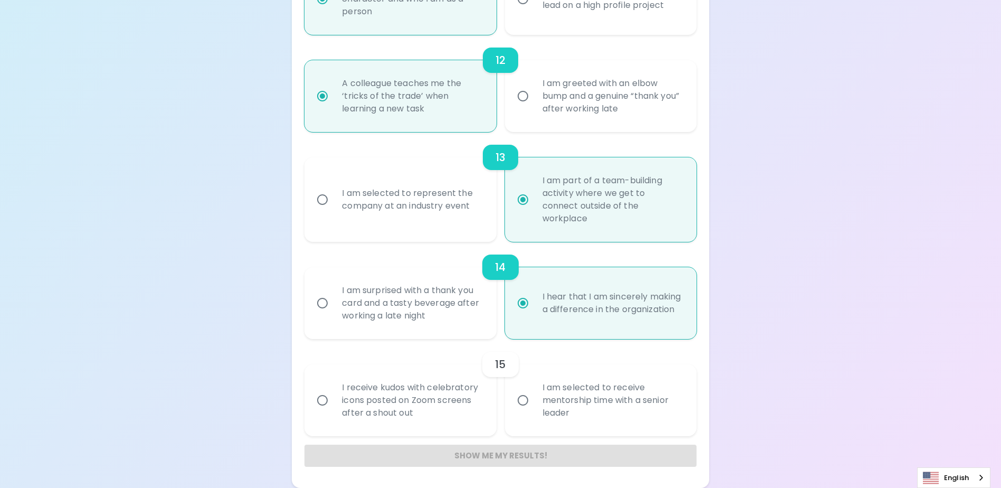
radio input "true"
click at [551, 380] on div "I am selected to receive mentorship time with a senior leader" at bounding box center [612, 399] width 157 height 63
click at [534, 389] on input "I am selected to receive mentorship time with a senior leader" at bounding box center [523, 400] width 22 height 22
radio input "false"
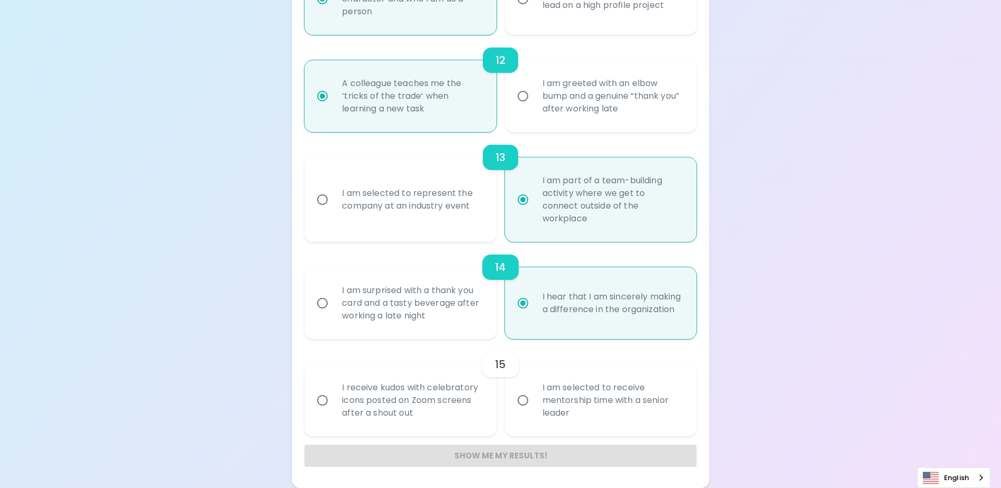
radio input "false"
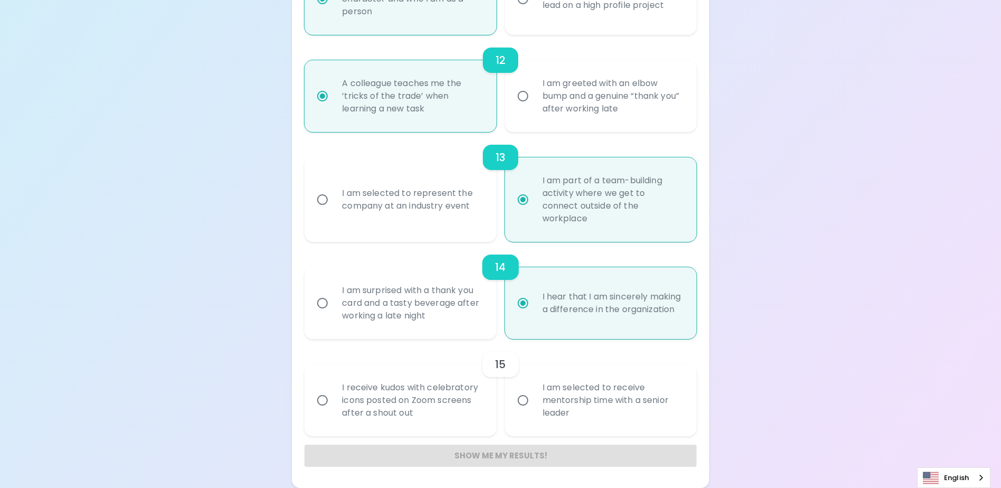
radio input "false"
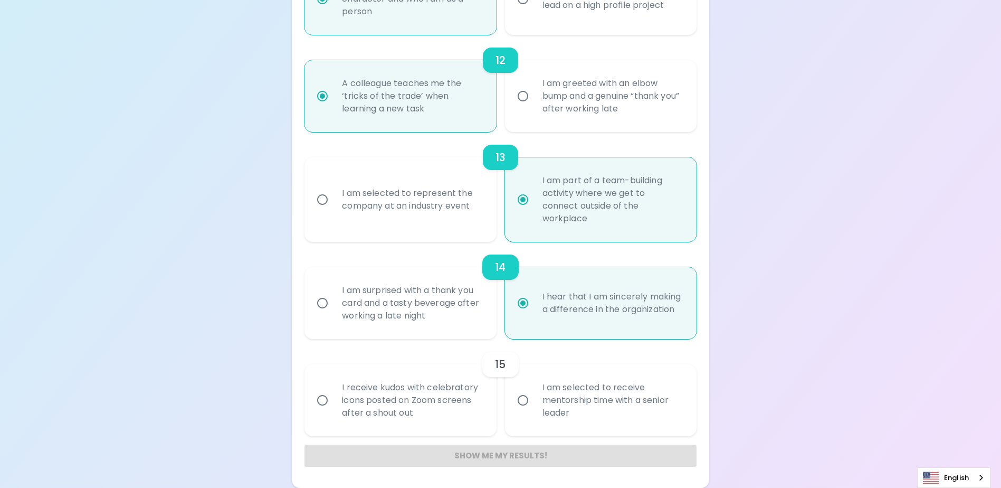
radio input "false"
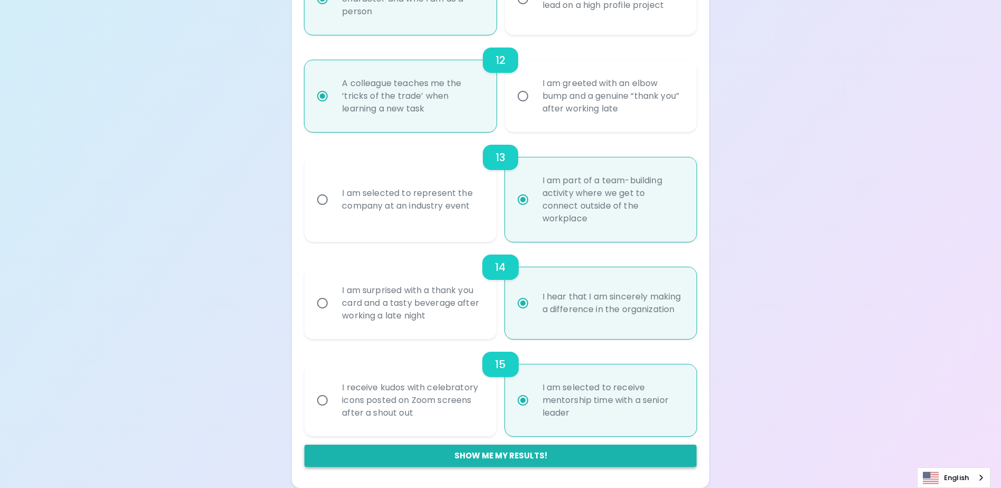
radio input "true"
click at [500, 452] on button "Show me my results!" at bounding box center [500, 455] width 392 height 22
radio input "false"
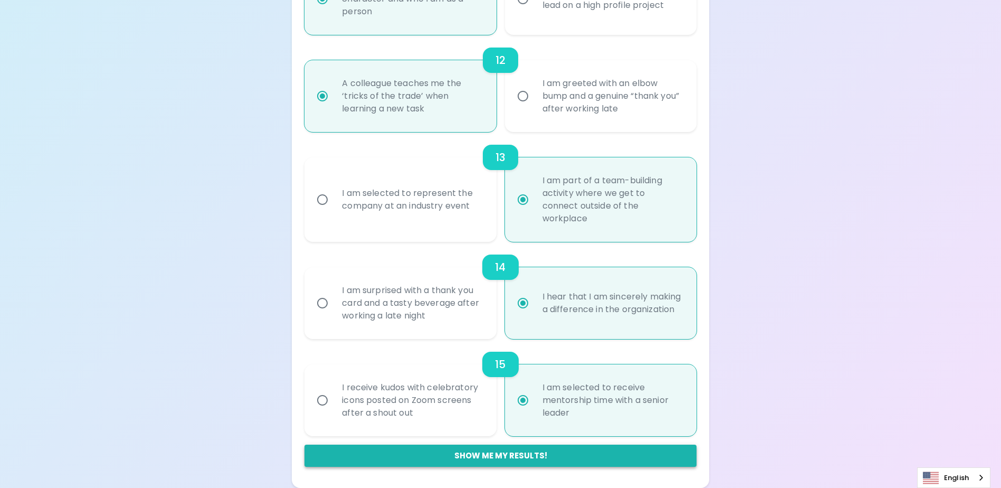
radio input "false"
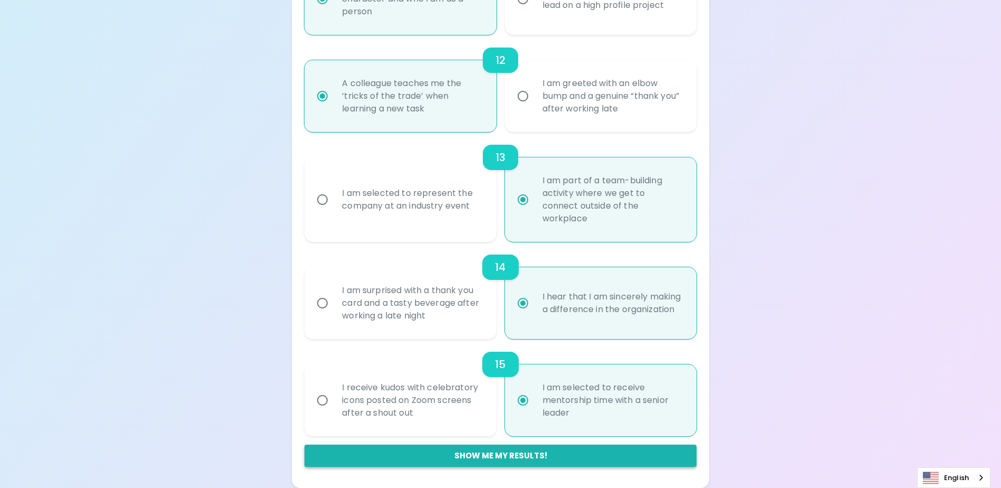
radio input "false"
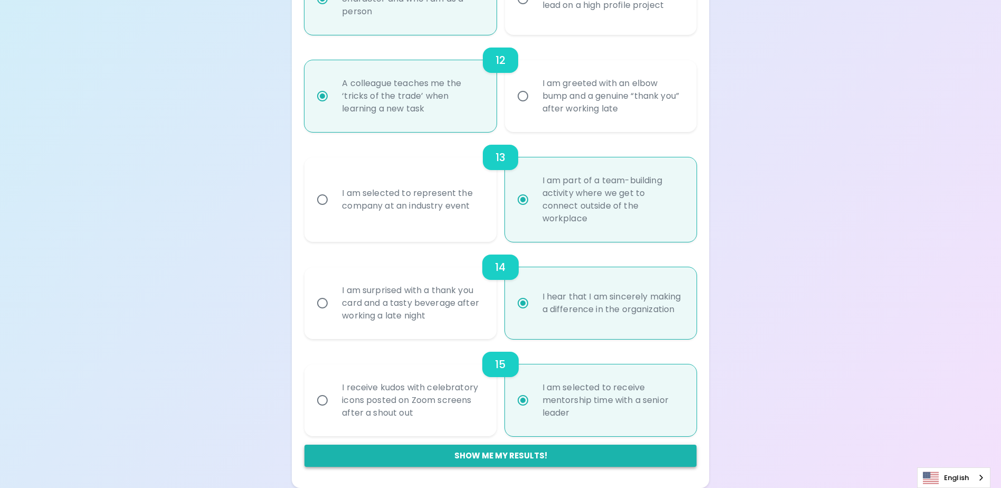
radio input "false"
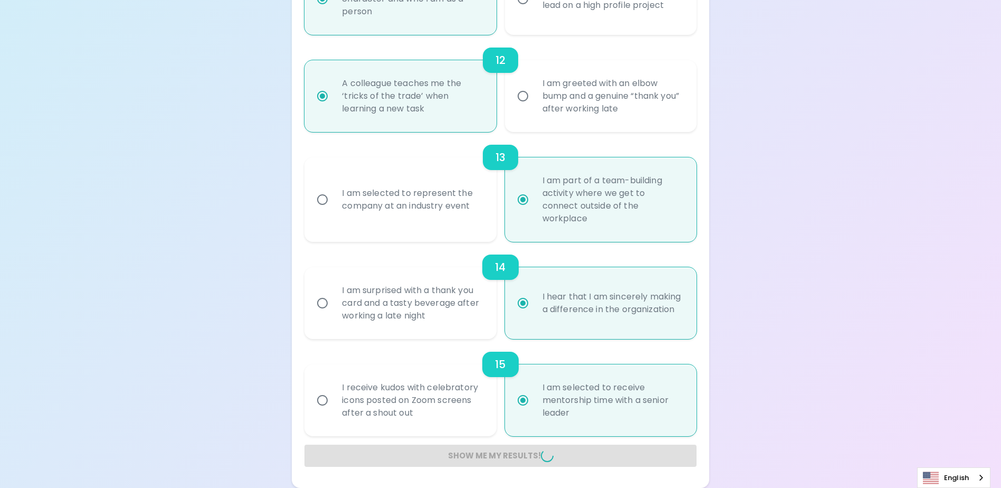
radio input "false"
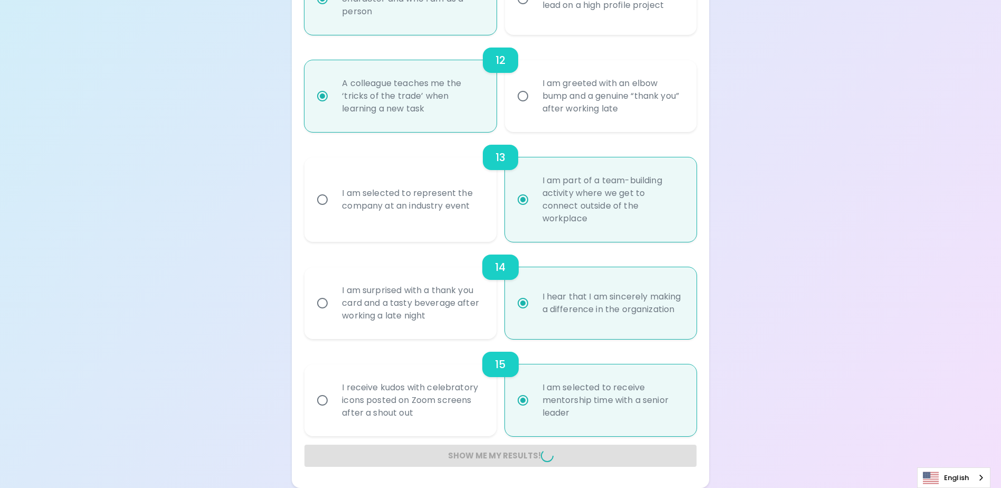
radio input "false"
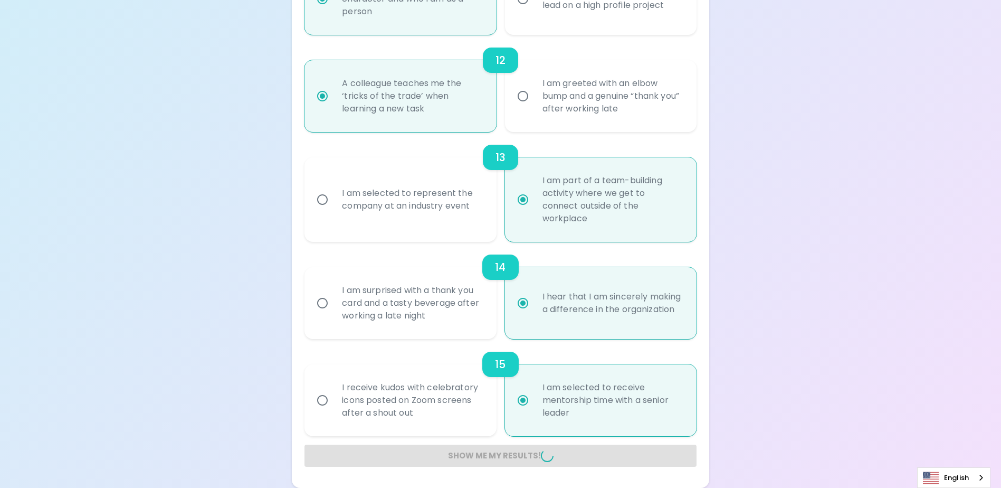
radio input "false"
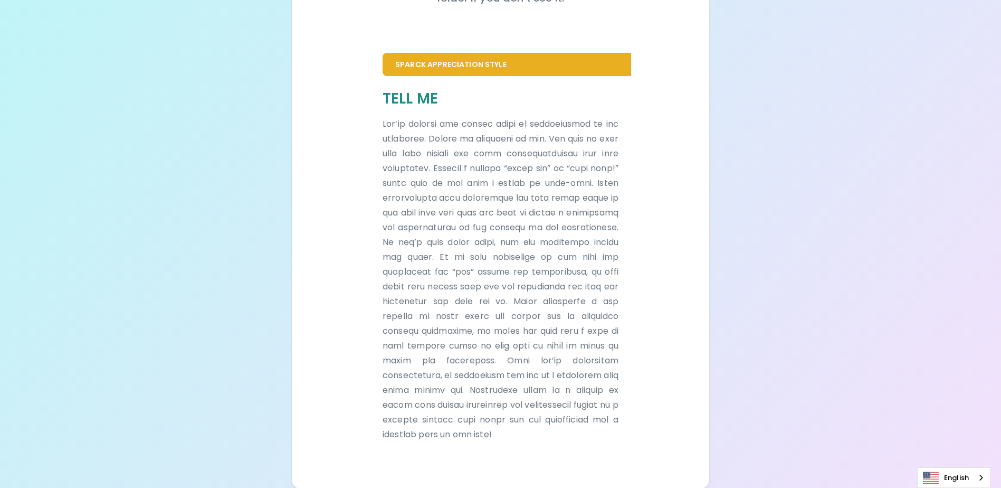
scroll to position [192, 0]
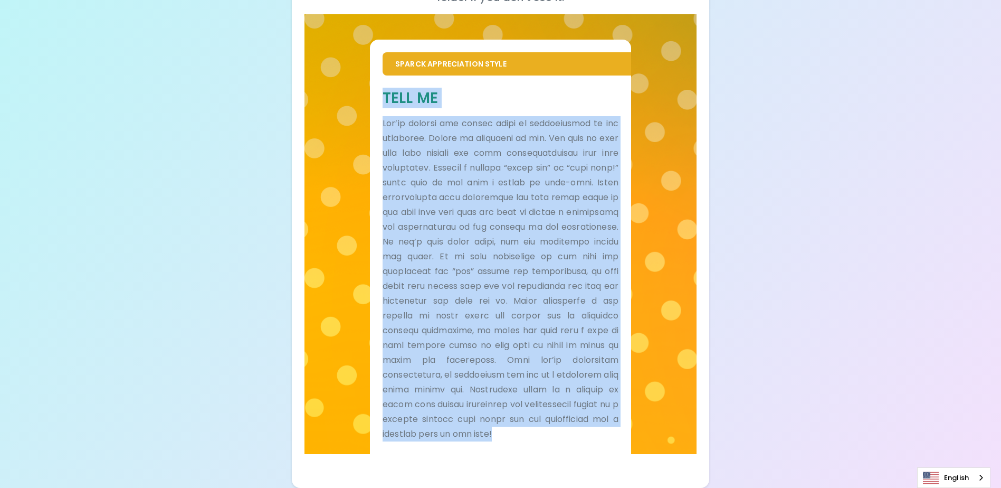
drag, startPoint x: 385, startPoint y: 95, endPoint x: 628, endPoint y: 446, distance: 427.4
click at [628, 446] on div "Tell Me" at bounding box center [500, 264] width 261 height 378
copy div "Lore Ip Dol’si ametcon adi elitse doeiu te incididuntut la etd magnaaliq. Enima…"
click at [851, 213] on div "Your Sparck Appreciation Style Results Check your email for the full results! D…" at bounding box center [500, 148] width 1001 height 680
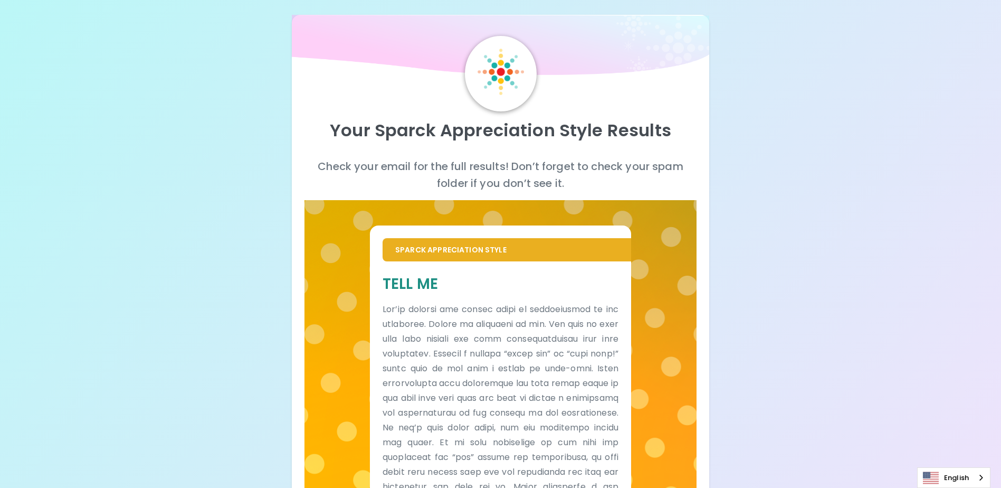
scroll to position [0, 0]
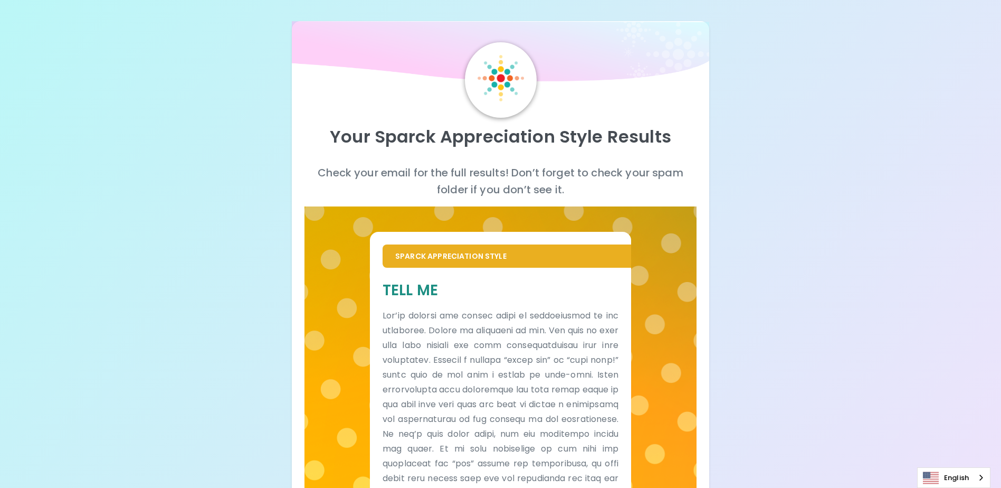
click at [803, 137] on div "Your Sparck Appreciation Style Results Check your email for the full results! D…" at bounding box center [500, 340] width 1001 height 680
